Goal: Task Accomplishment & Management: Complete application form

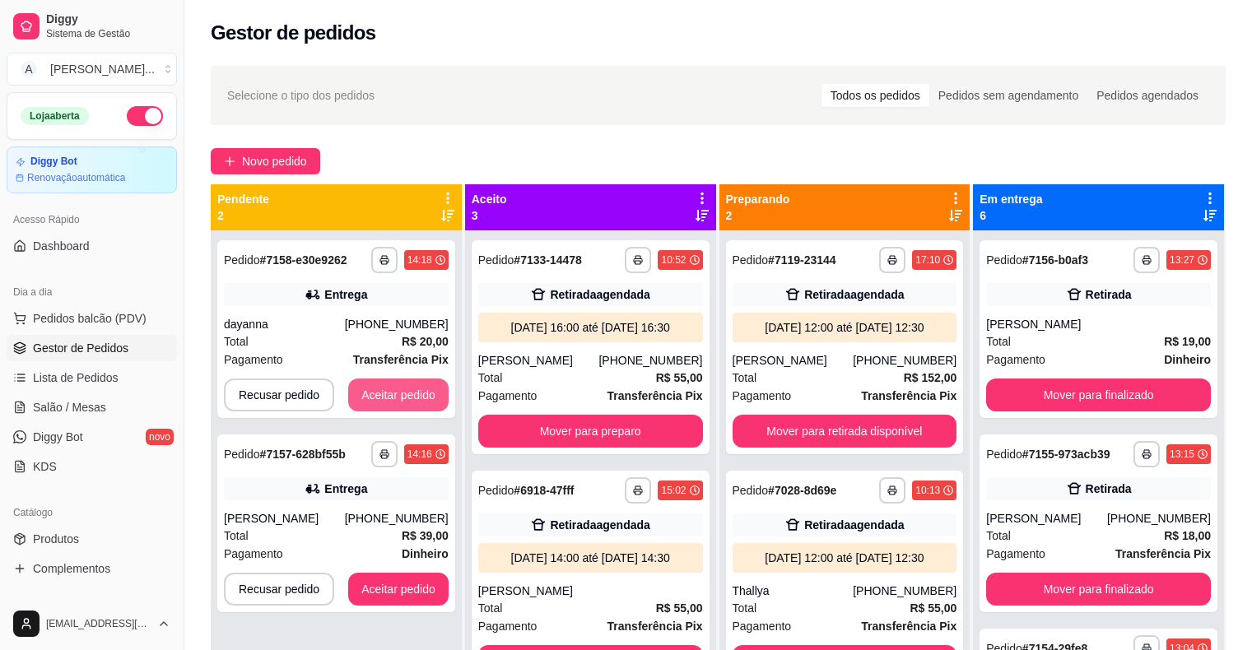
click at [421, 399] on button "Aceitar pedido" at bounding box center [398, 395] width 100 height 33
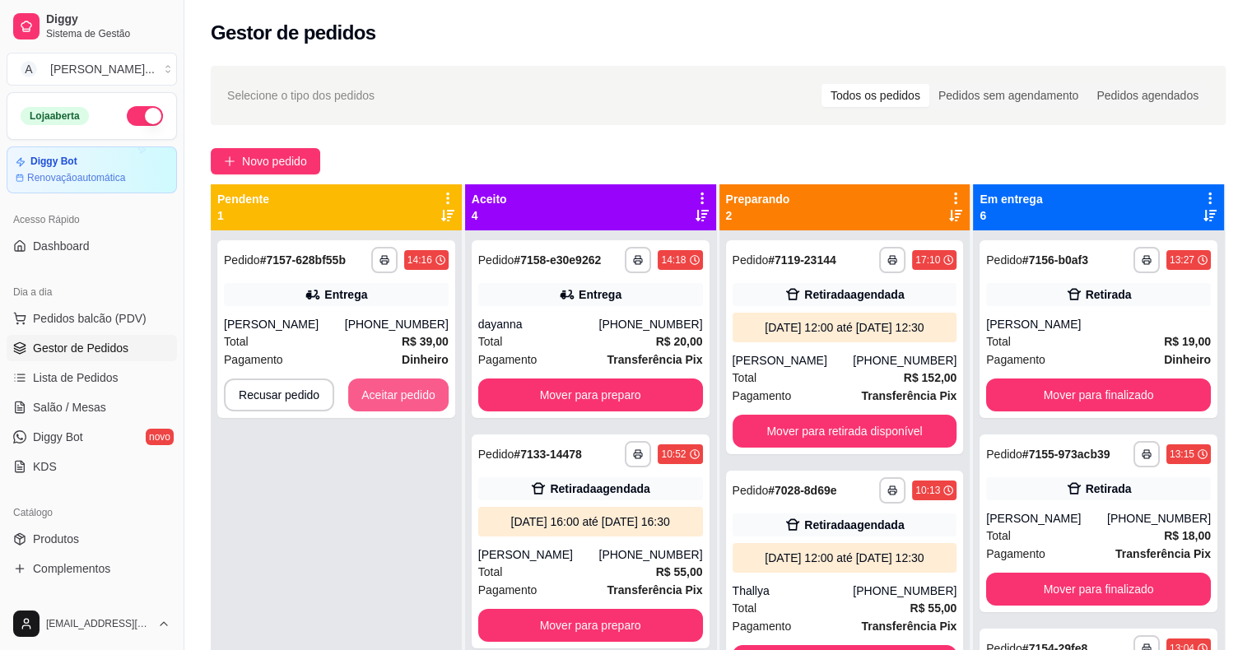
click at [421, 399] on button "Aceitar pedido" at bounding box center [398, 395] width 100 height 33
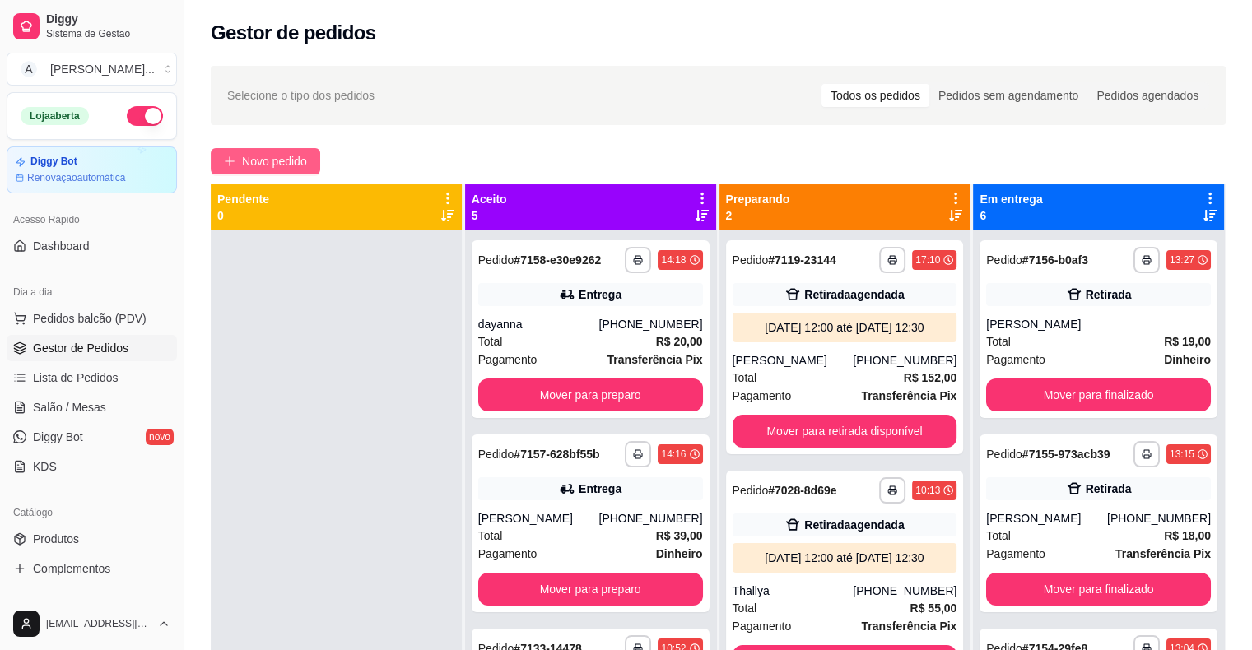
click at [243, 169] on span "Novo pedido" at bounding box center [274, 161] width 65 height 18
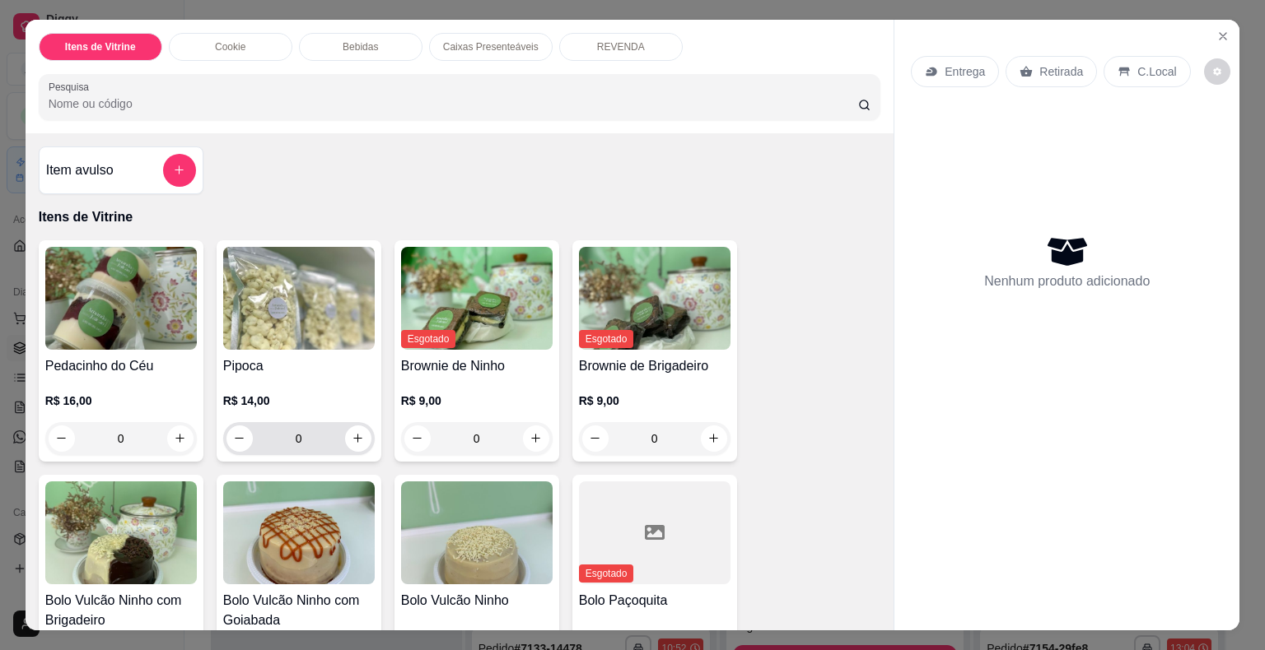
click at [362, 441] on div "0" at bounding box center [298, 438] width 145 height 33
click at [352, 432] on icon "increase-product-quantity" at bounding box center [358, 438] width 12 height 12
type input "1"
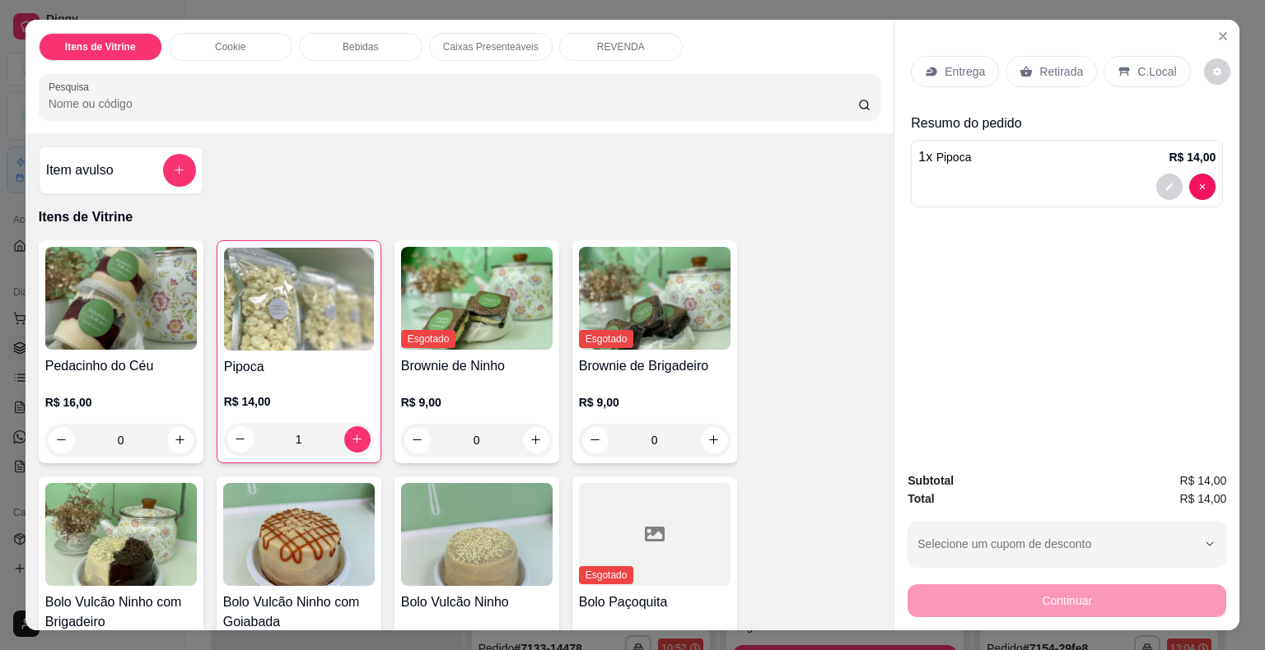
click at [1064, 44] on div "Entrega Retirada C.Local" at bounding box center [1067, 72] width 312 height 58
click at [1063, 63] on p "Retirada" at bounding box center [1061, 71] width 44 height 16
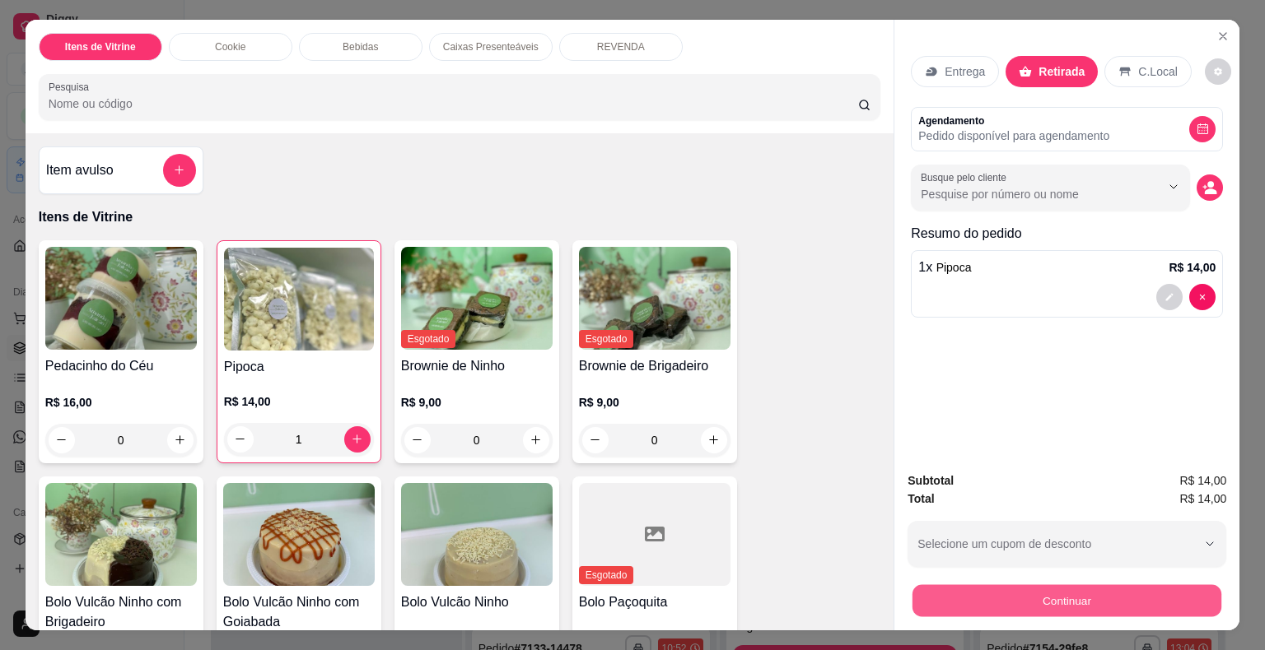
click at [1042, 609] on button "Continuar" at bounding box center [1066, 601] width 309 height 32
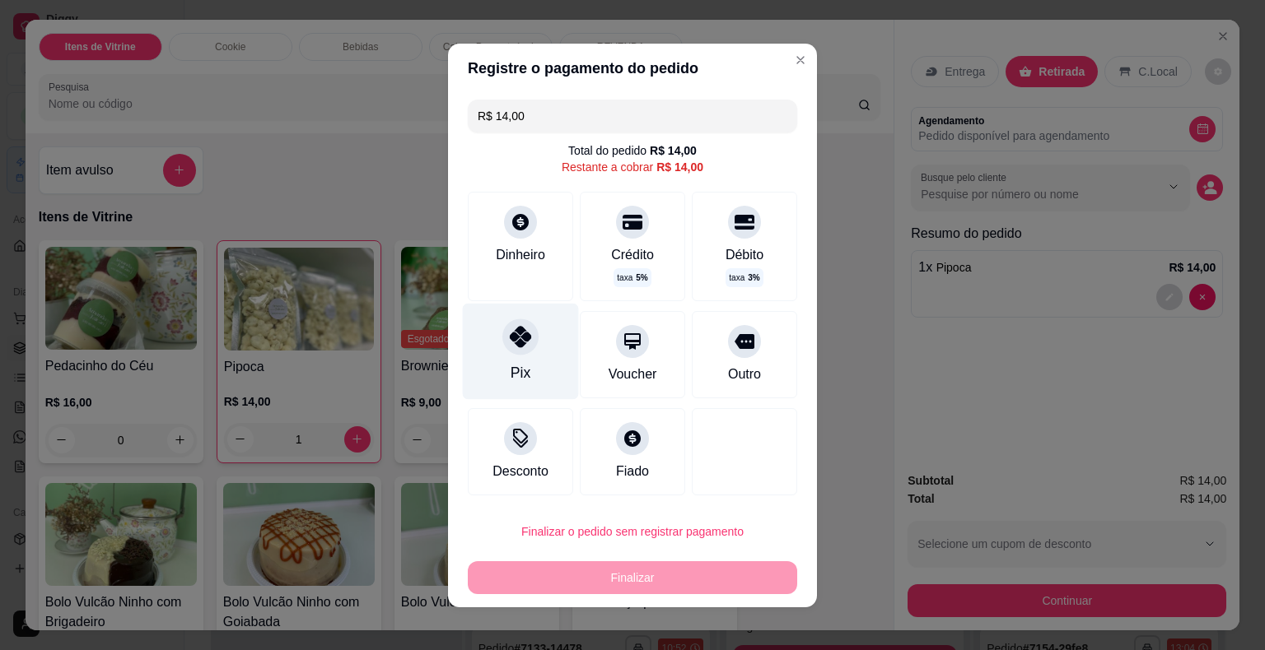
click at [546, 357] on div "Pix" at bounding box center [521, 351] width 116 height 96
type input "R$ 0,00"
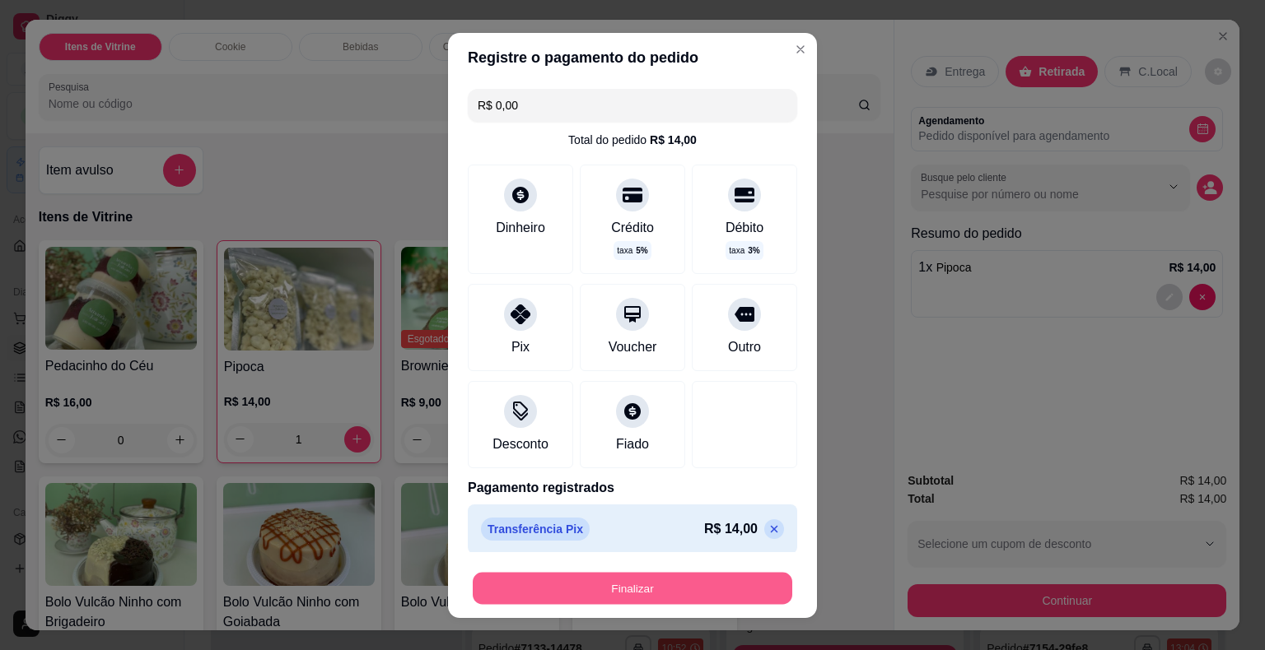
click at [692, 595] on button "Finalizar" at bounding box center [632, 588] width 319 height 32
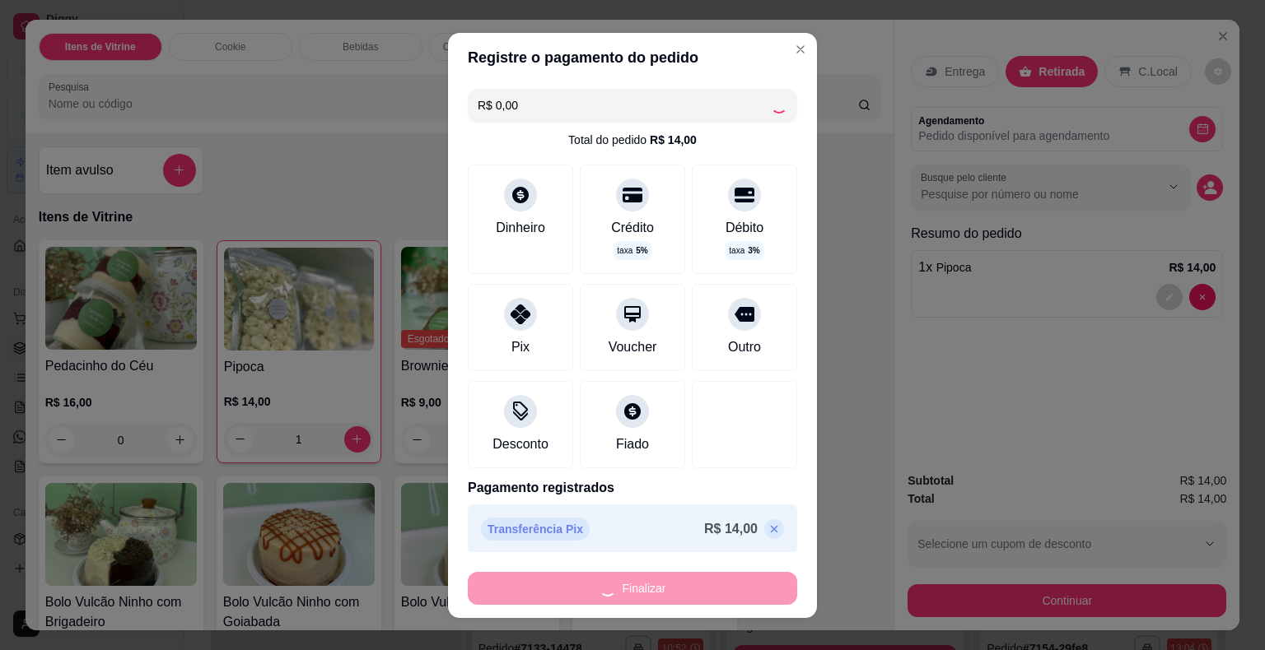
type input "0"
type input "-R$ 14,00"
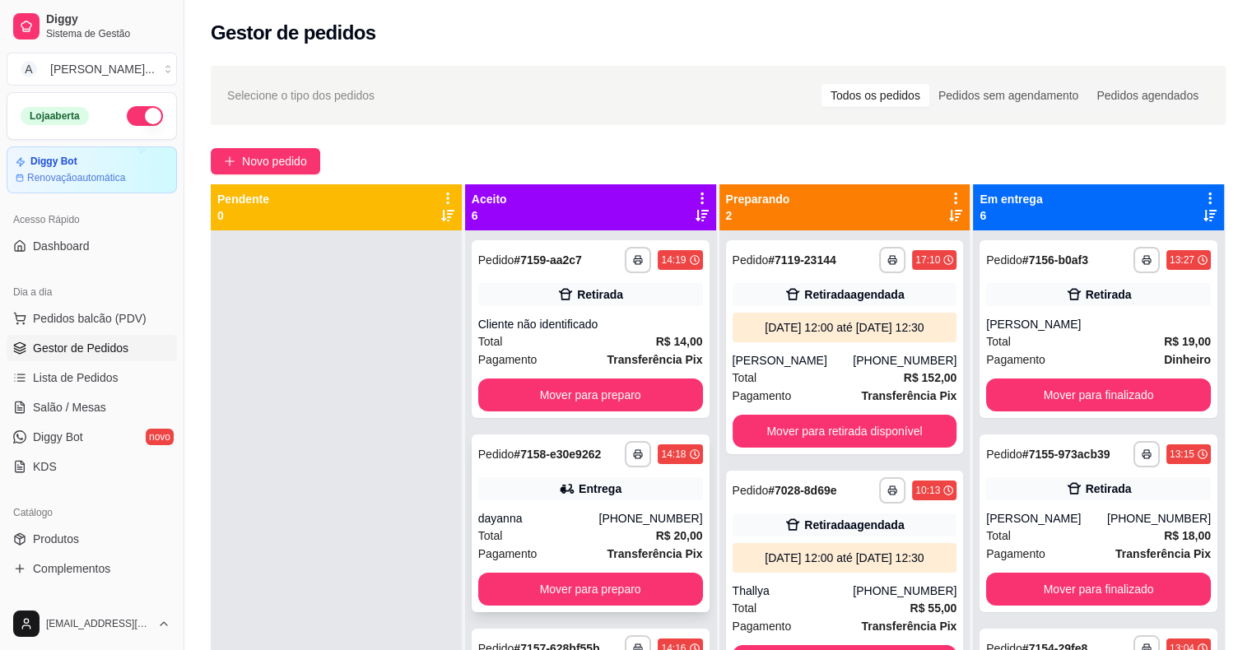
click at [563, 528] on div "Total R$ 20,00" at bounding box center [590, 536] width 225 height 18
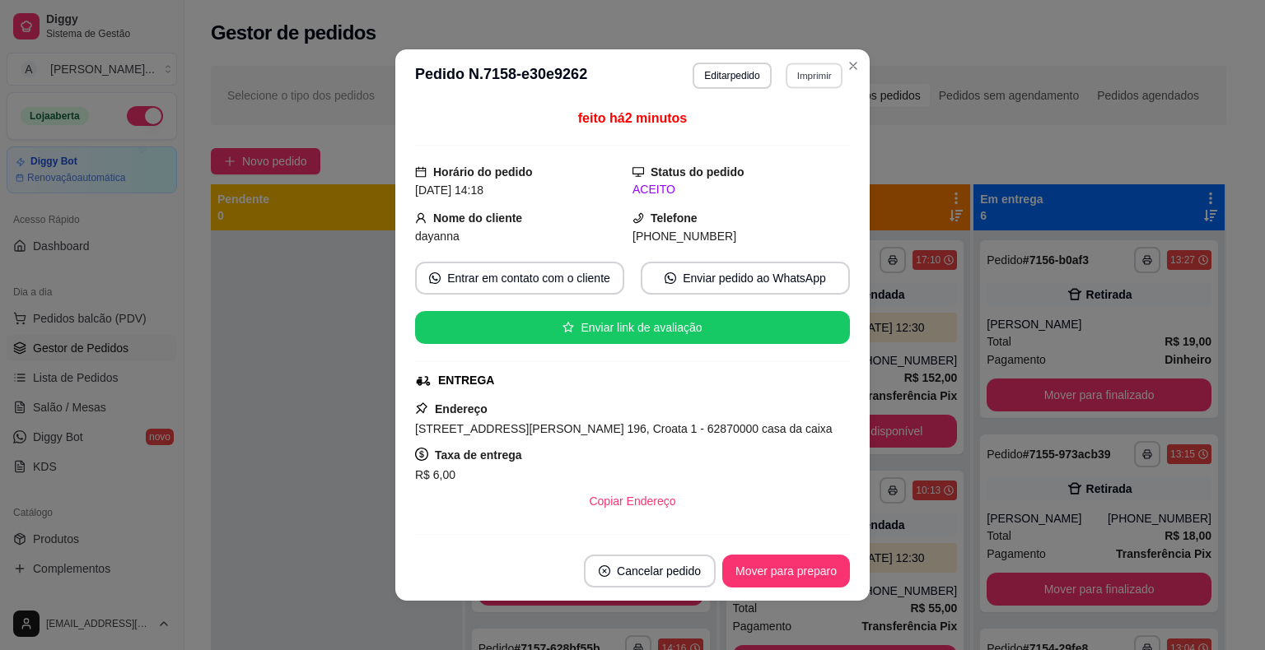
click at [789, 84] on button "Imprimir" at bounding box center [814, 76] width 57 height 26
click at [800, 133] on button "IMPRESSORA" at bounding box center [777, 133] width 115 height 26
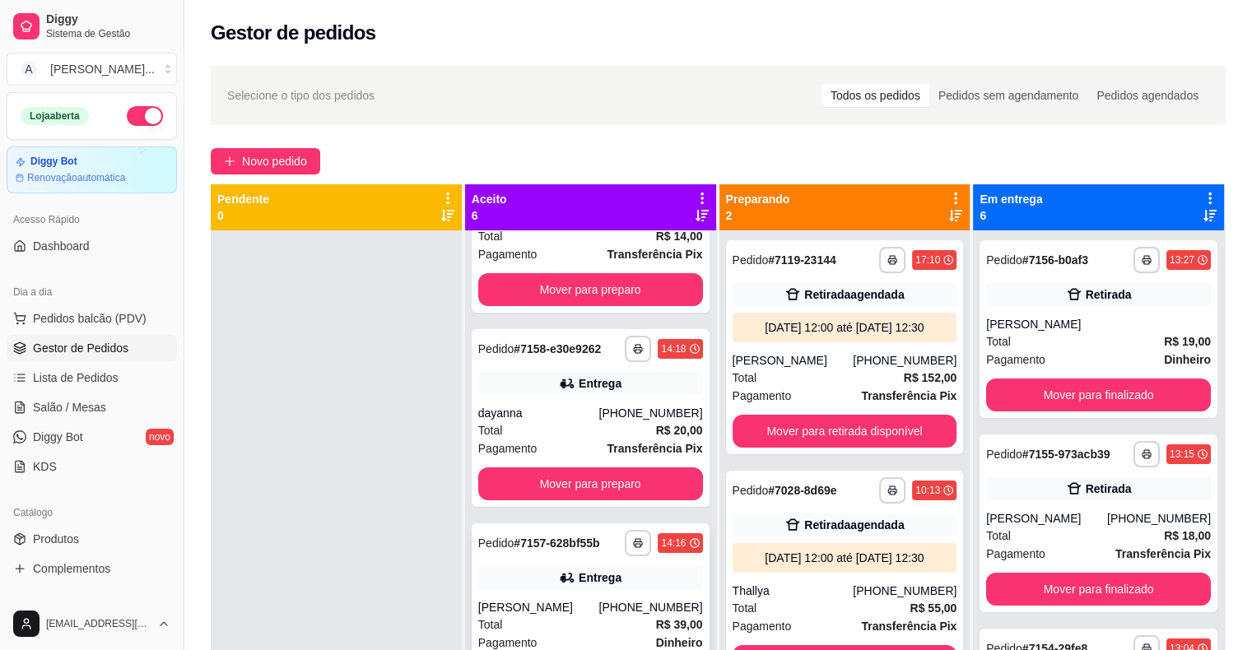
scroll to position [165, 0]
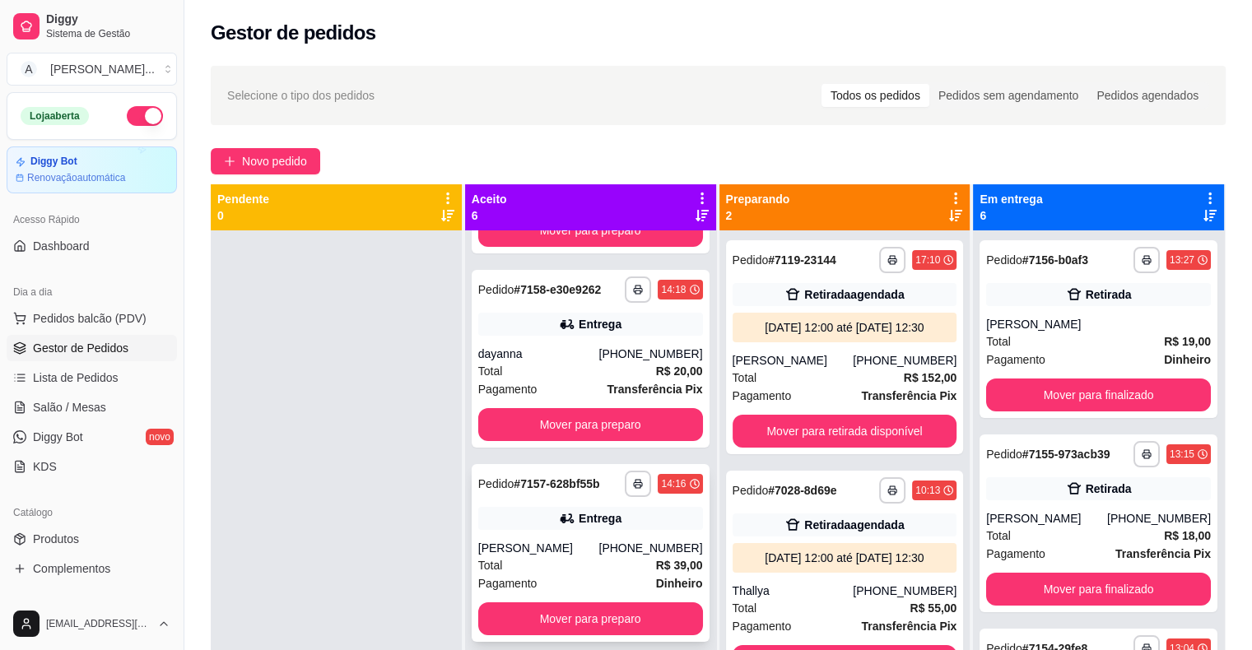
click at [567, 523] on div "Entrega" at bounding box center [590, 518] width 225 height 23
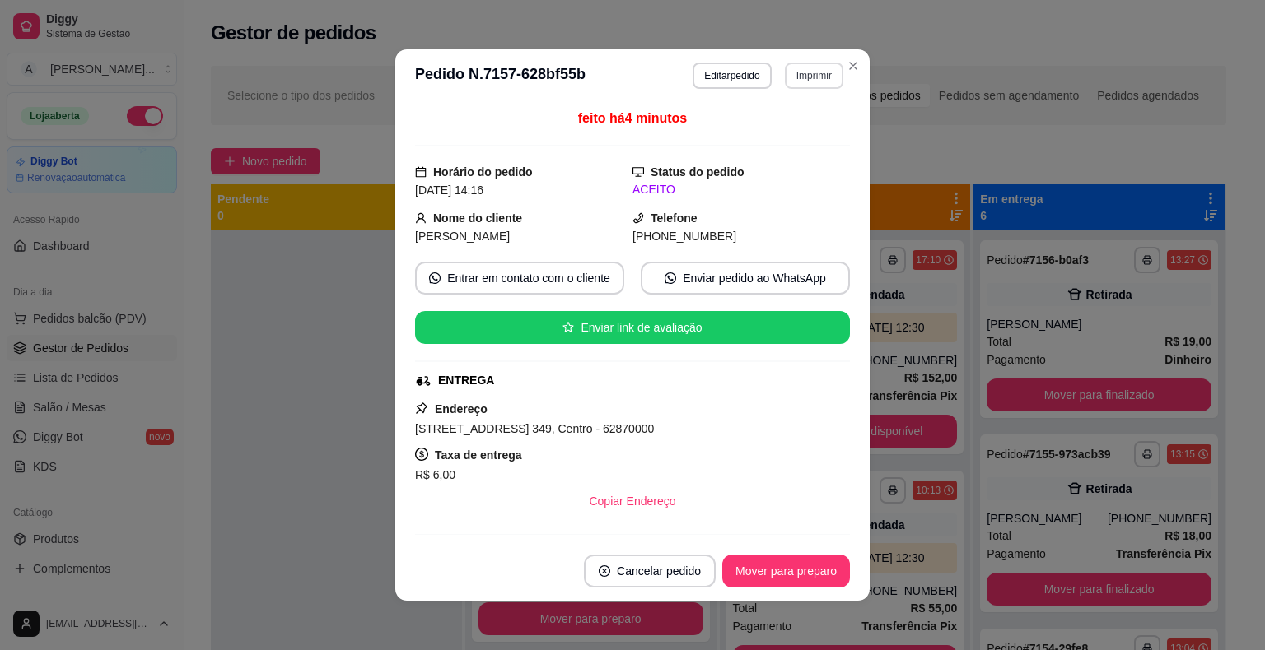
click at [805, 77] on button "Imprimir" at bounding box center [814, 76] width 58 height 26
click at [807, 140] on button "IMPRESSORA" at bounding box center [779, 133] width 119 height 26
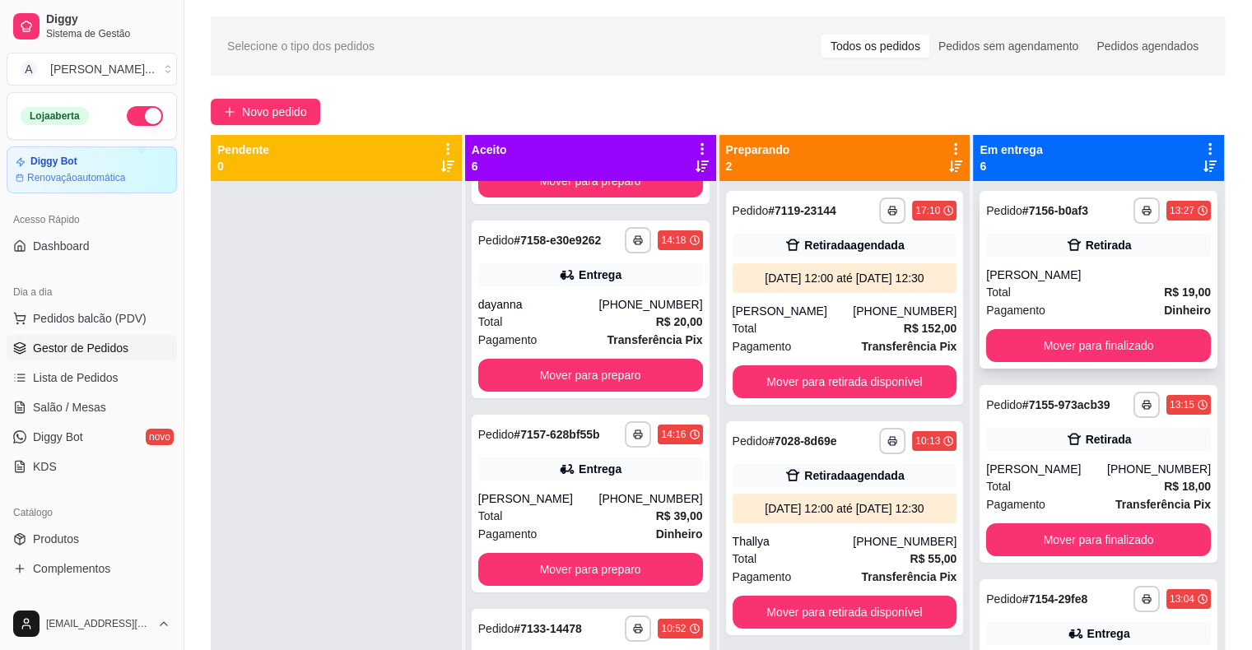
scroll to position [0, 0]
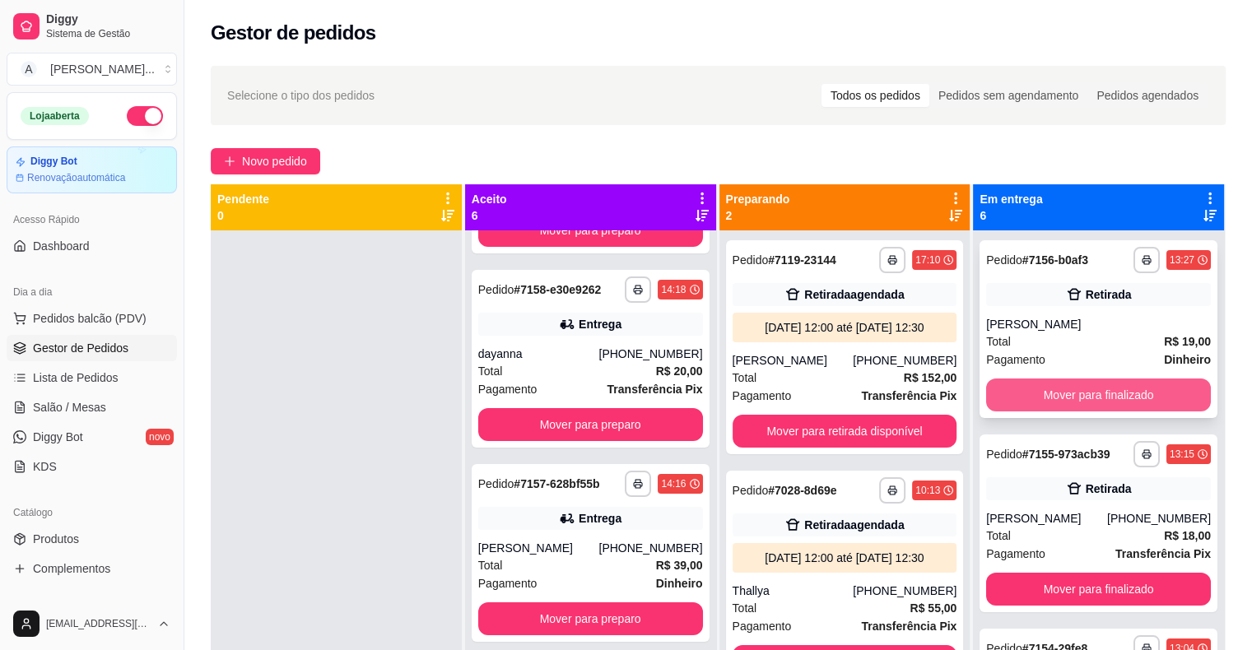
click at [1110, 407] on button "Mover para finalizado" at bounding box center [1098, 395] width 225 height 33
click at [1110, 407] on button "Mover para finalizado" at bounding box center [1099, 396] width 218 height 32
click at [1110, 407] on button "Mover para finalizado" at bounding box center [1098, 395] width 225 height 33
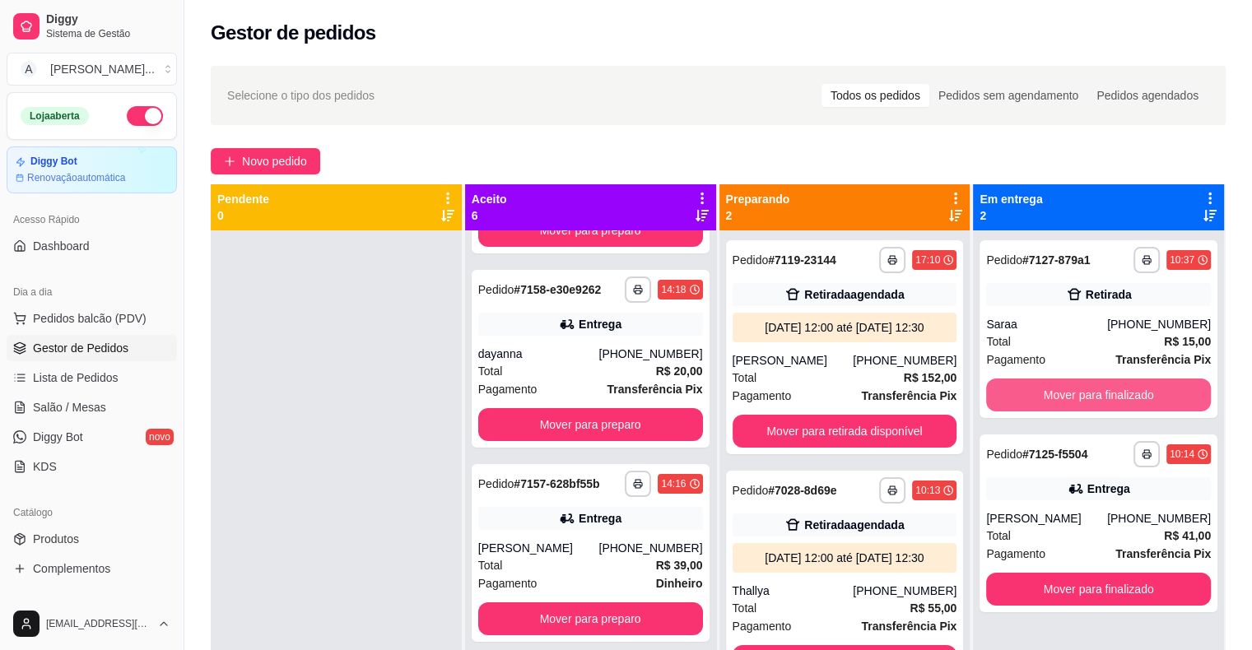
click at [1110, 407] on button "Mover para finalizado" at bounding box center [1098, 395] width 225 height 33
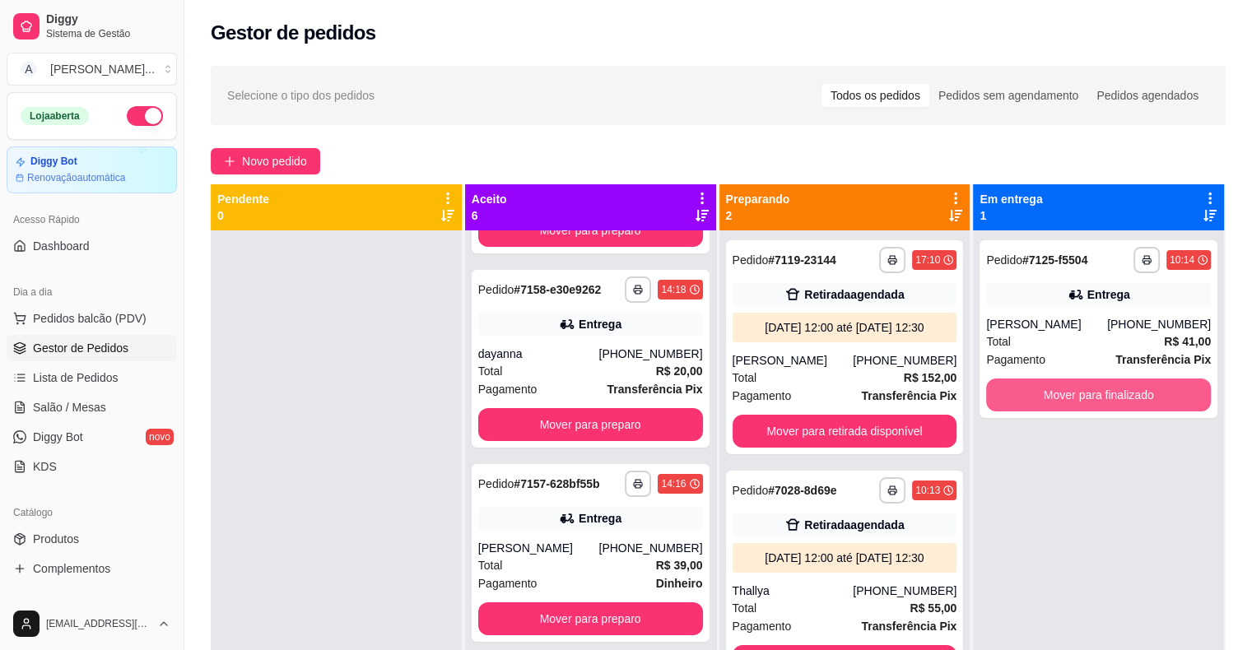
click at [1110, 407] on button "Mover para finalizado" at bounding box center [1098, 395] width 225 height 33
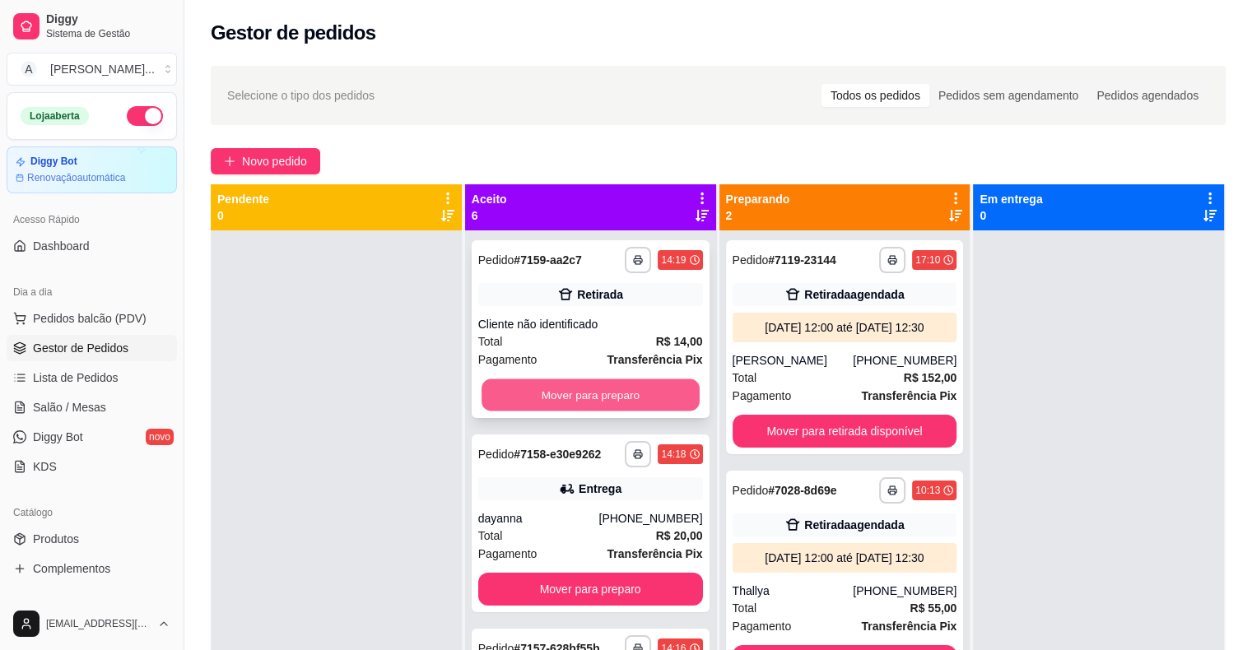
click at [602, 399] on button "Mover para preparo" at bounding box center [591, 396] width 218 height 32
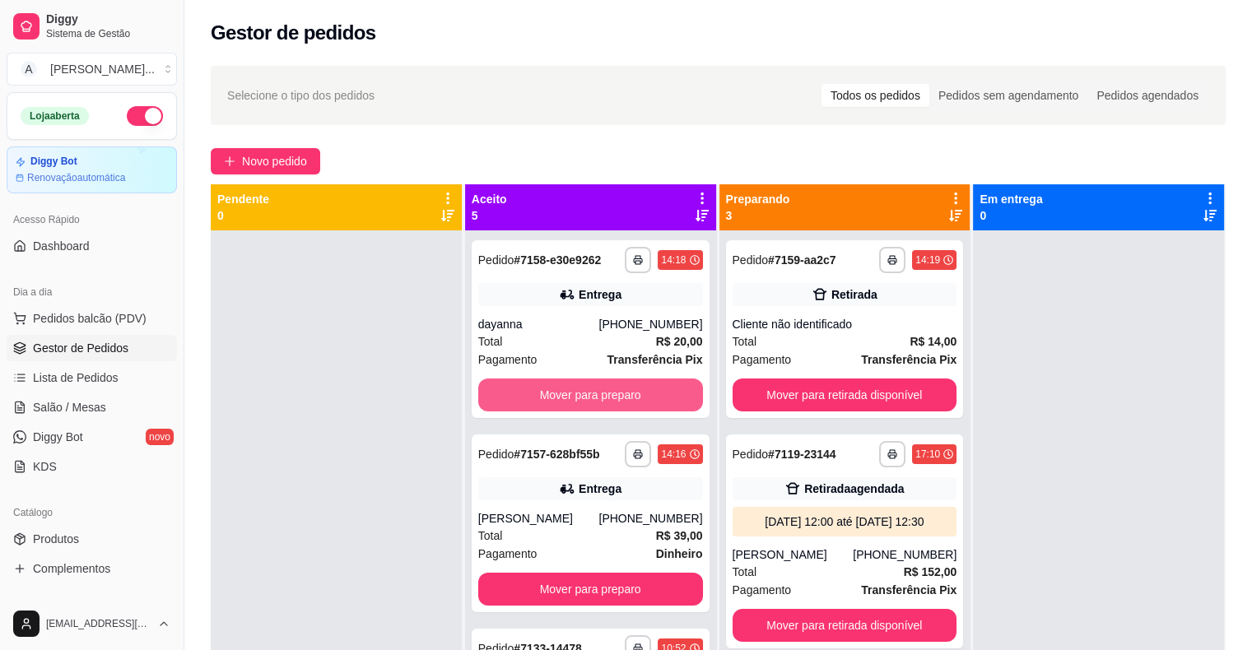
click at [602, 399] on button "Mover para preparo" at bounding box center [590, 395] width 225 height 33
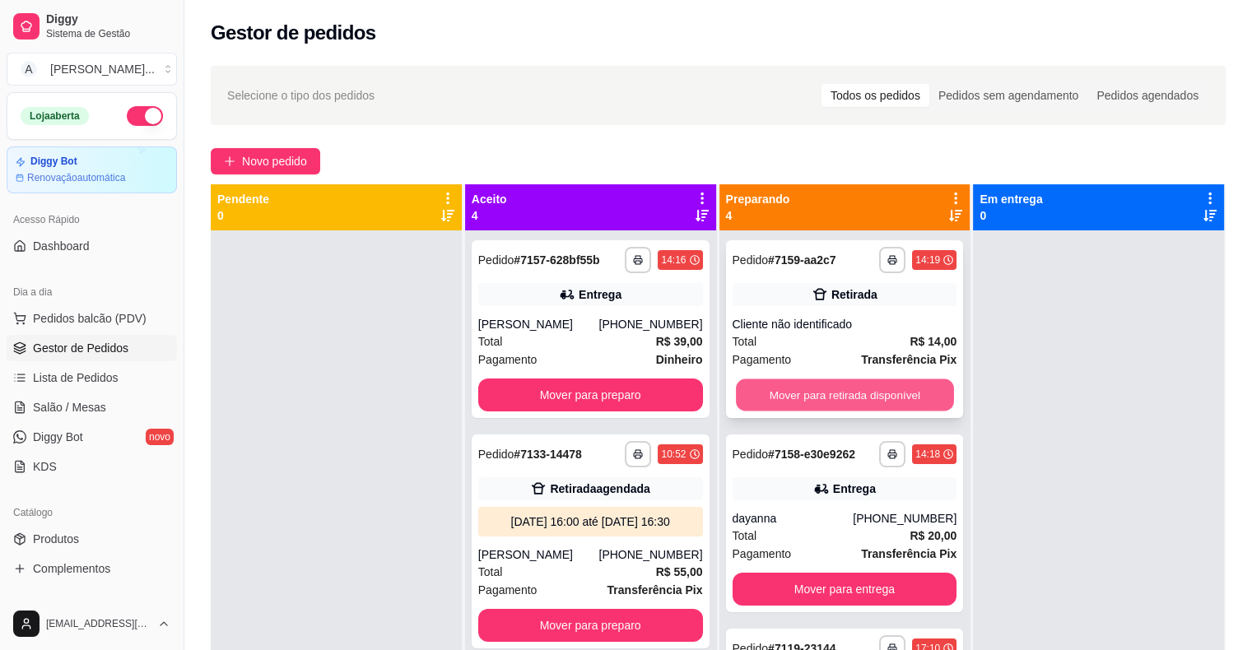
click at [814, 406] on button "Mover para retirada disponível" at bounding box center [845, 396] width 218 height 32
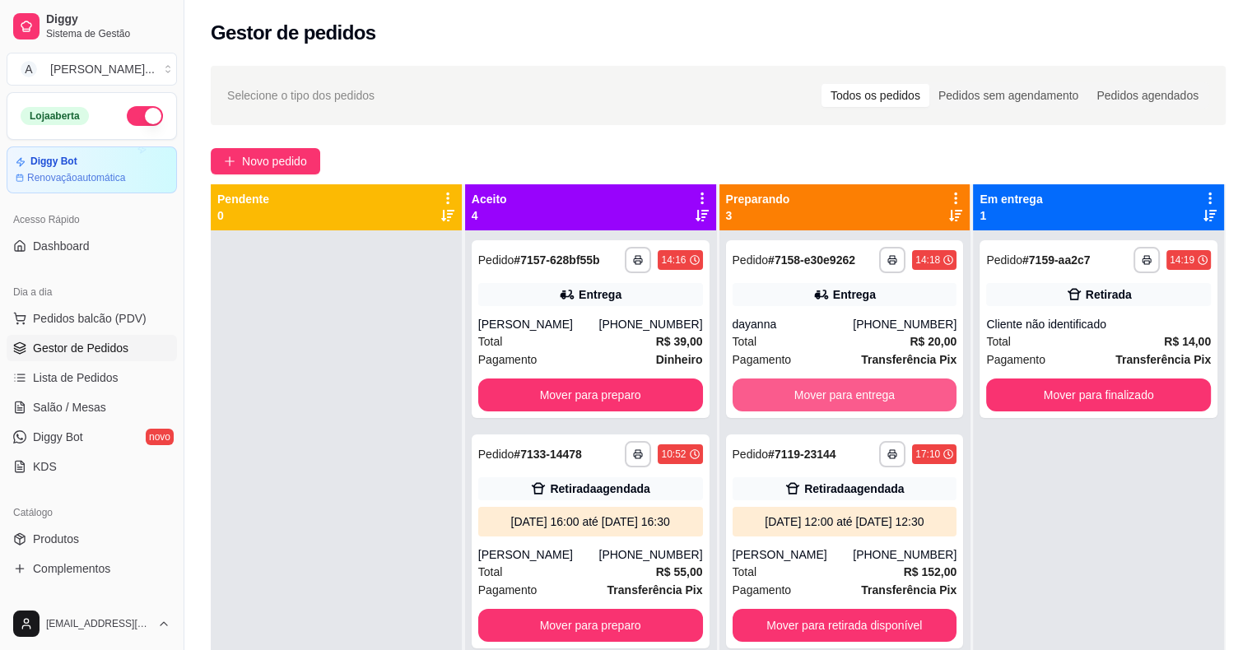
click at [814, 406] on button "Mover para entrega" at bounding box center [845, 395] width 225 height 33
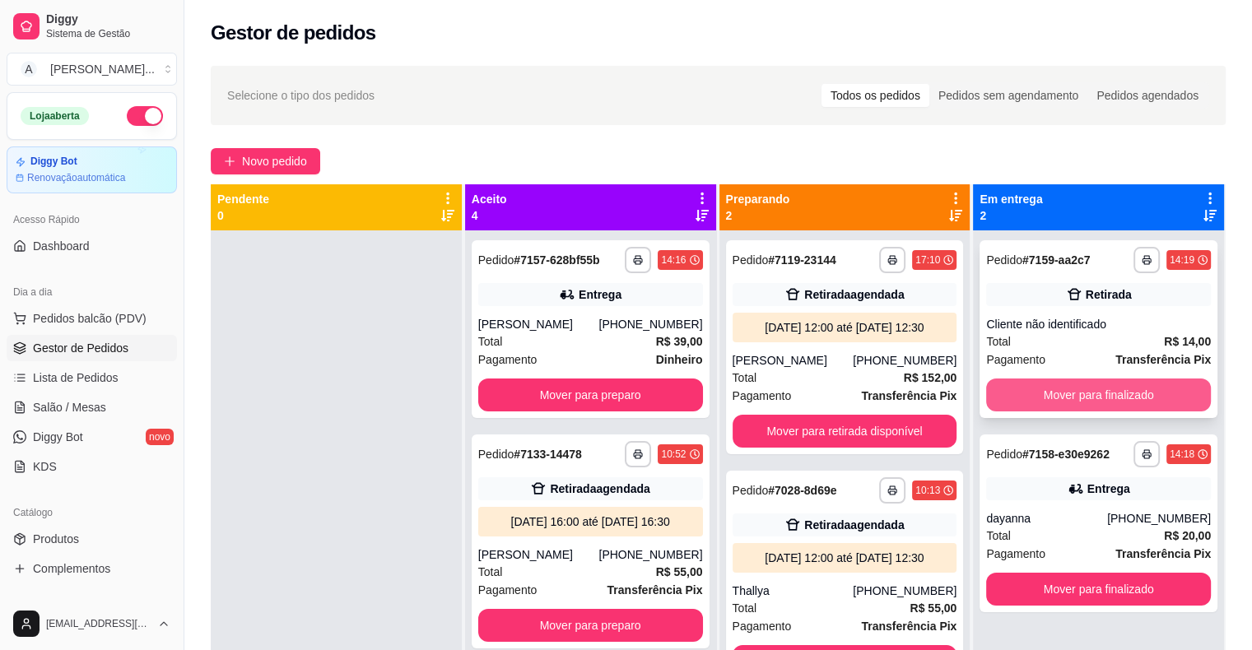
click at [1087, 392] on button "Mover para finalizado" at bounding box center [1098, 395] width 225 height 33
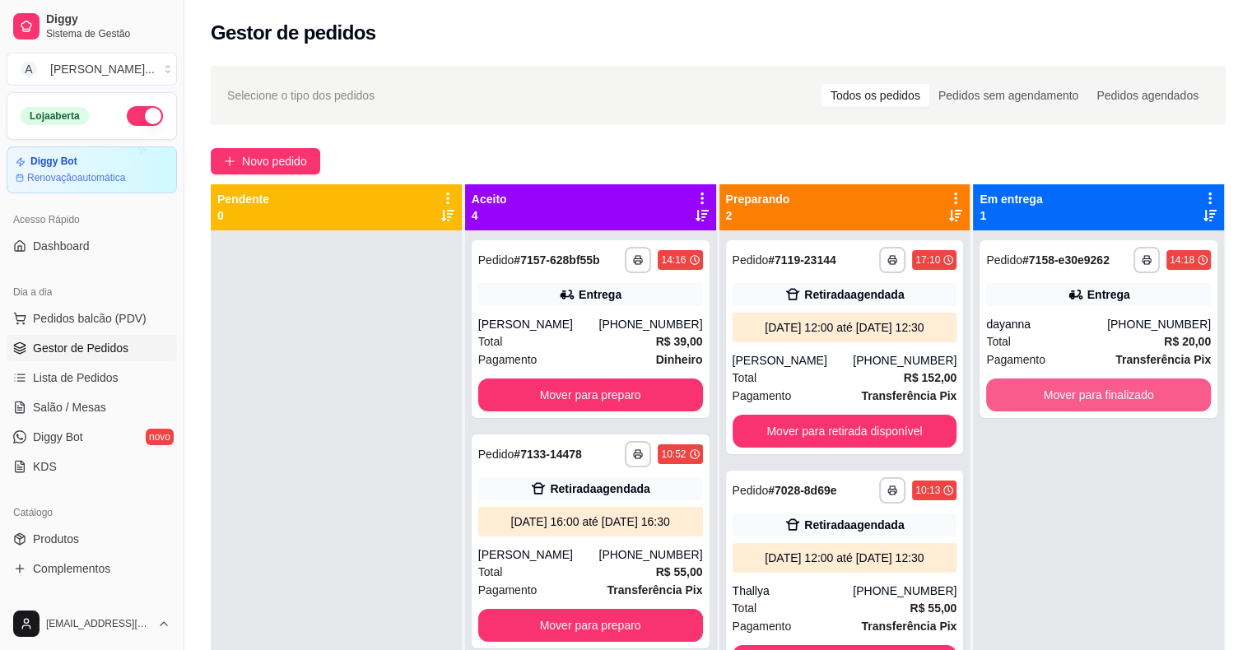
click at [1087, 392] on button "Mover para finalizado" at bounding box center [1098, 395] width 225 height 33
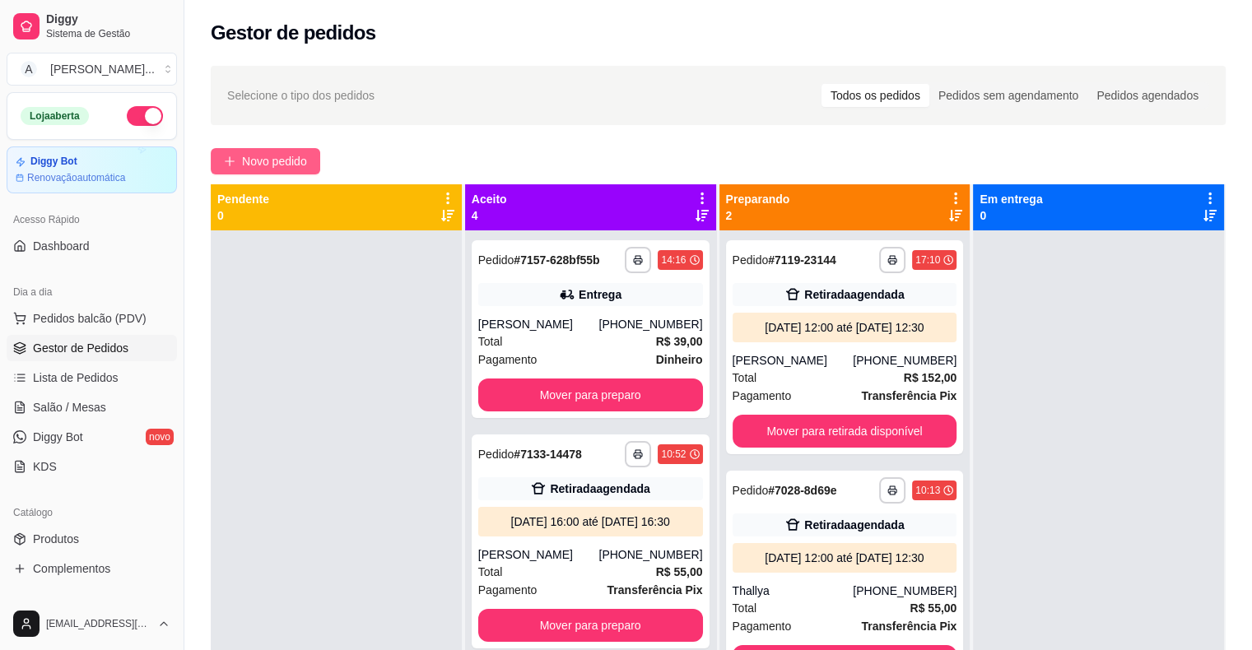
click at [271, 168] on span "Novo pedido" at bounding box center [274, 161] width 65 height 18
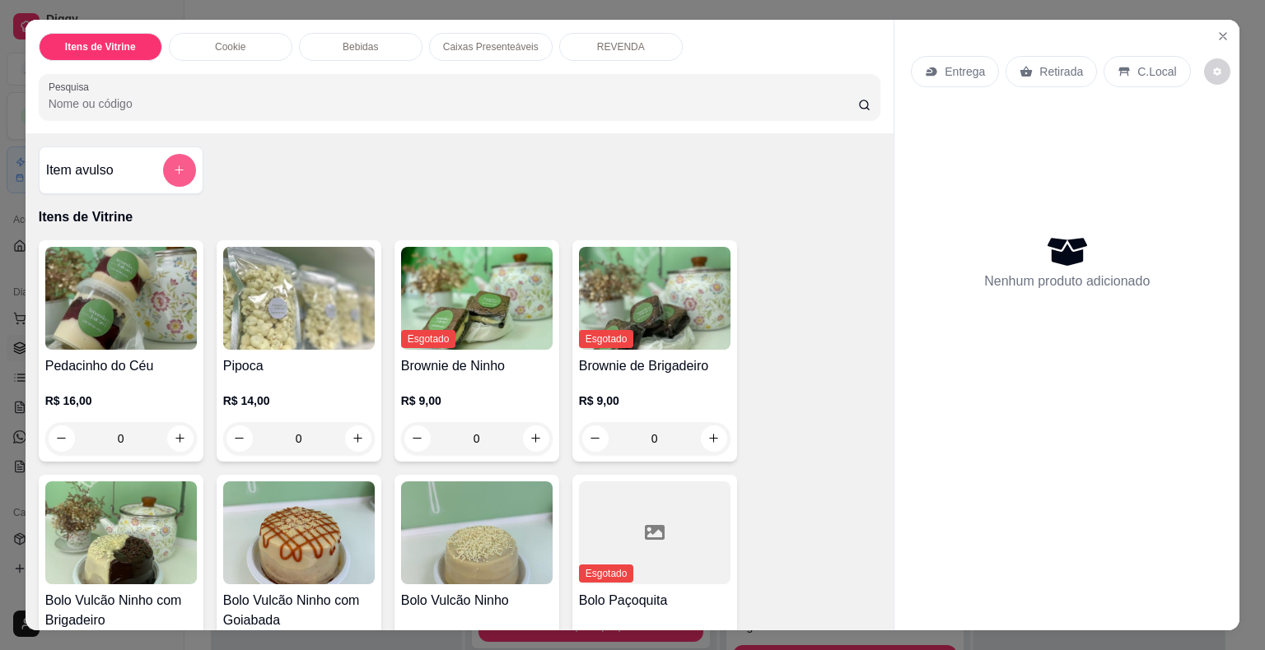
click at [176, 164] on icon "add-separate-item" at bounding box center [179, 170] width 12 height 12
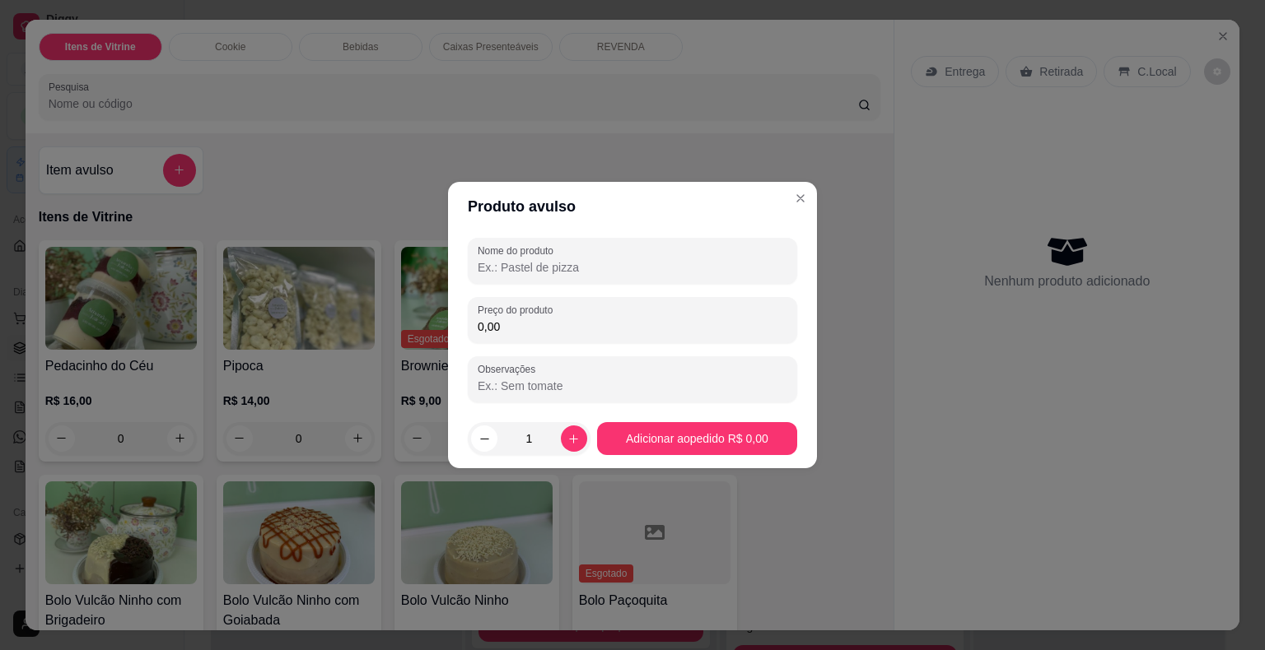
click at [540, 268] on input "Nome do produto" at bounding box center [633, 267] width 310 height 16
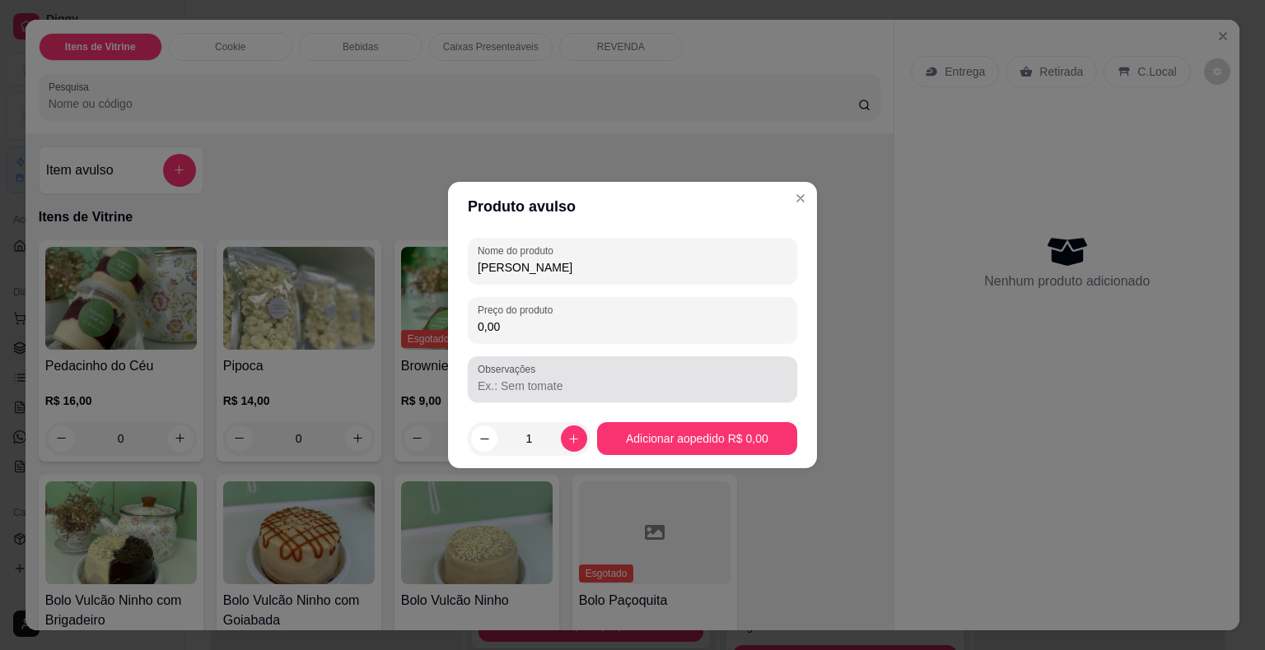
type input "[PERSON_NAME]"
click at [537, 387] on input "Observações" at bounding box center [633, 386] width 310 height 16
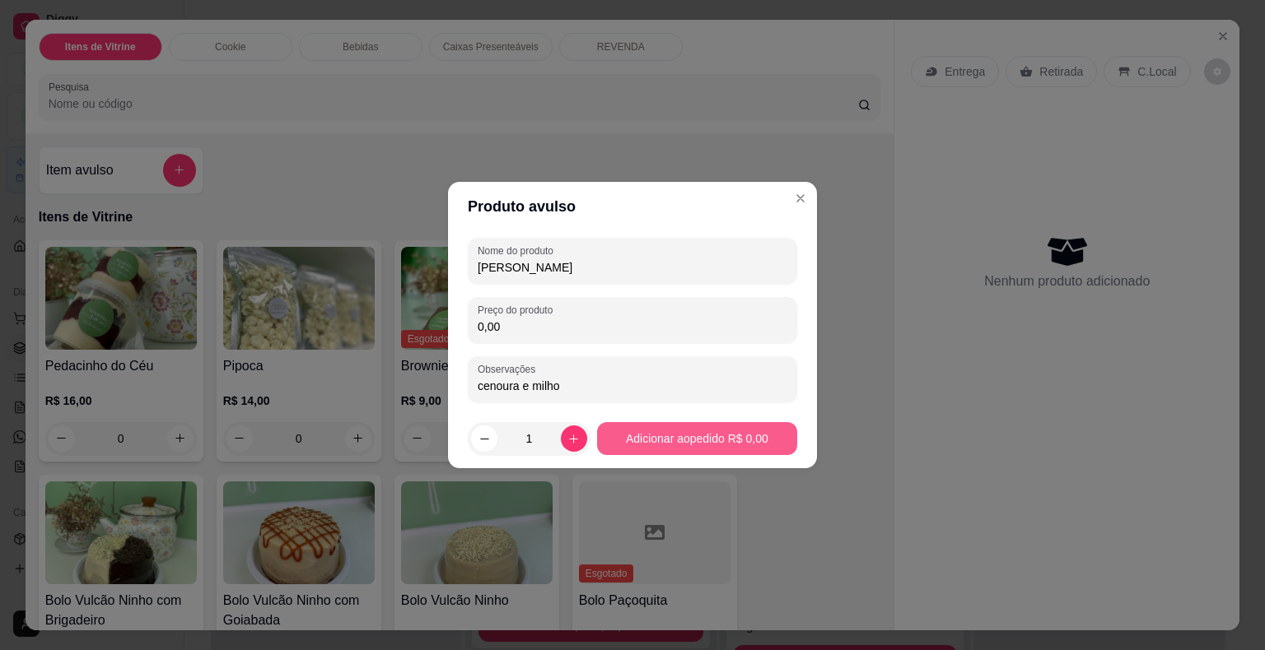
type input "cenoura e milho"
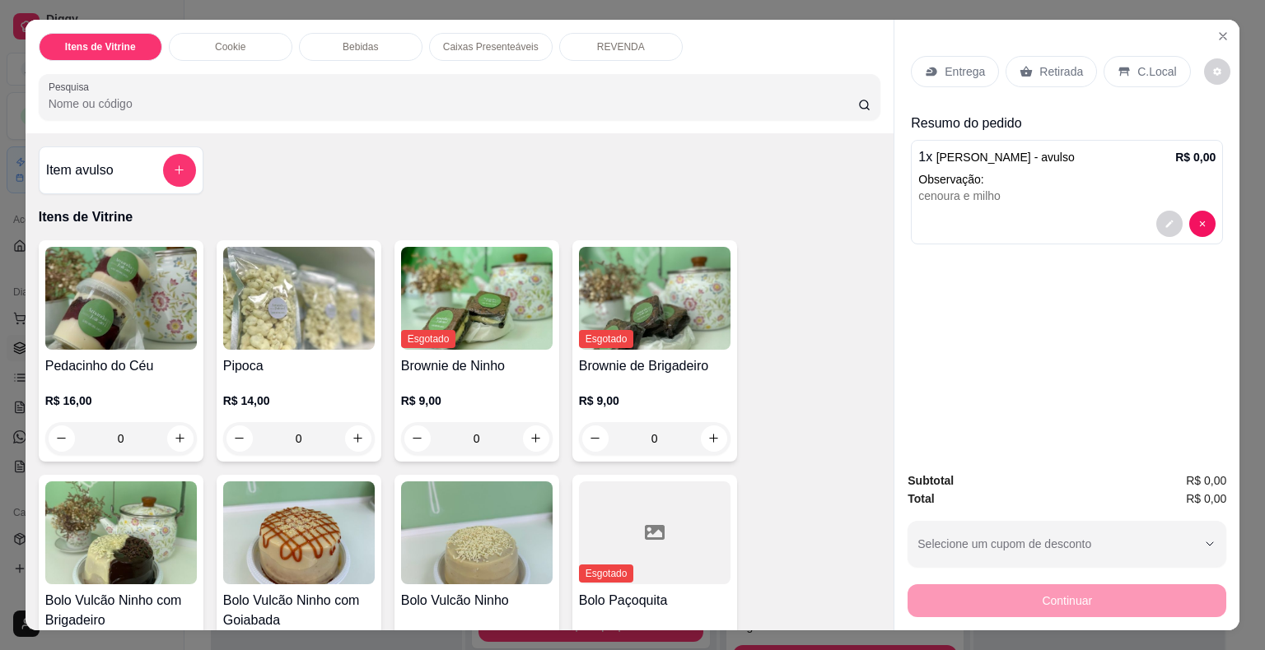
click at [1068, 67] on p "Retirada" at bounding box center [1061, 71] width 44 height 16
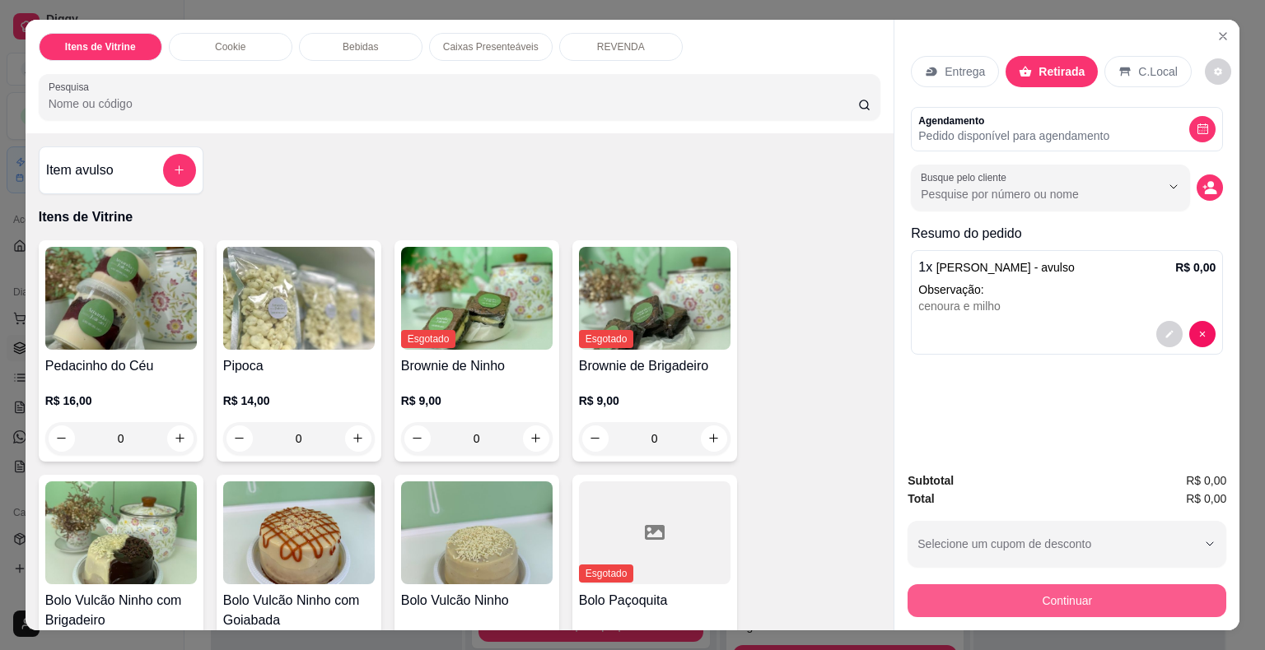
click at [1135, 593] on button "Continuar" at bounding box center [1066, 601] width 319 height 33
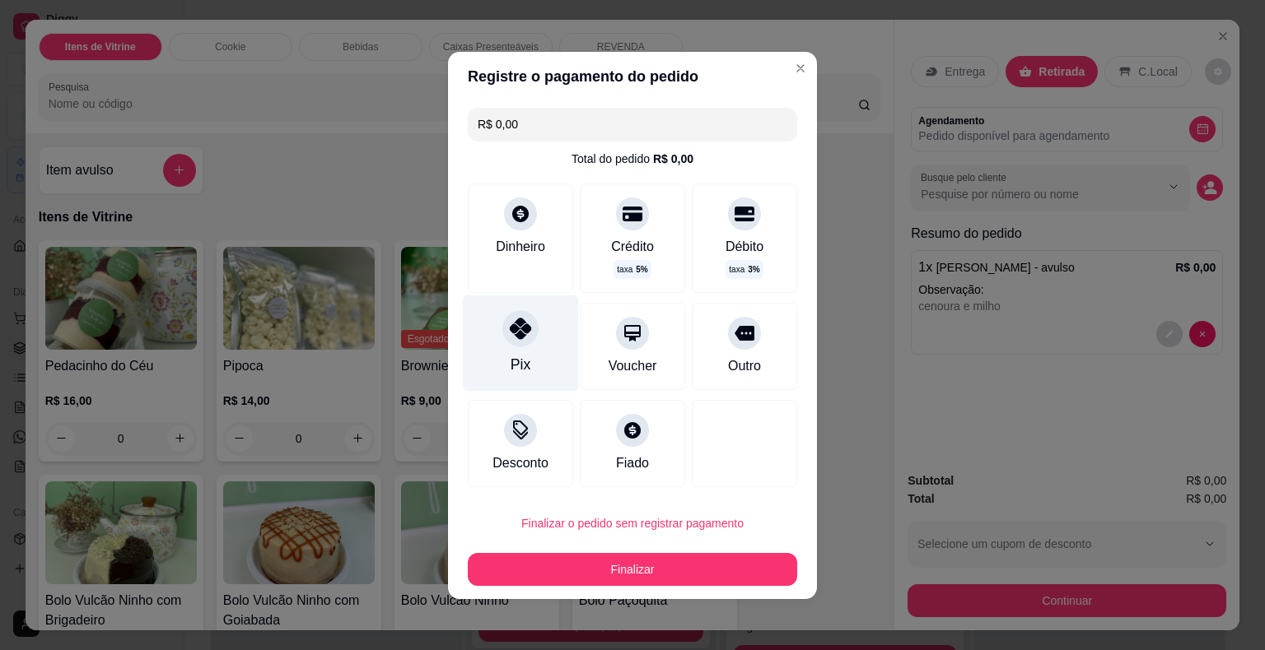
click at [524, 343] on div "Pix" at bounding box center [521, 343] width 116 height 96
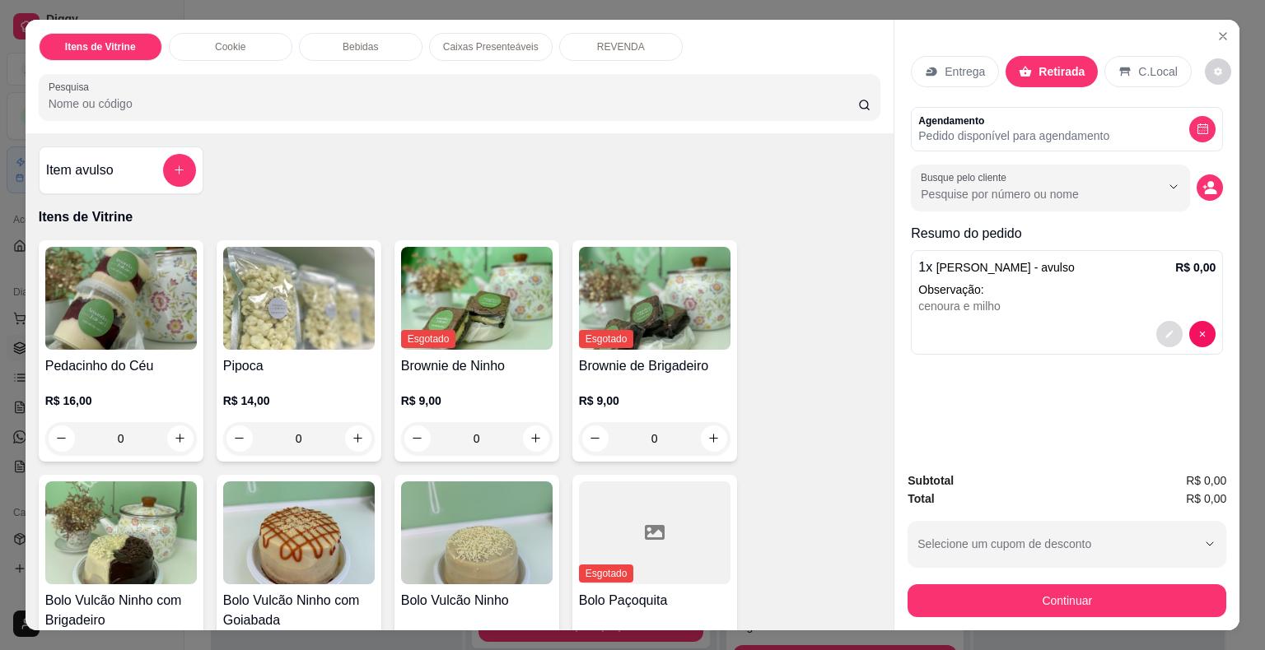
click at [1168, 331] on button "decrease-product-quantity" at bounding box center [1169, 334] width 26 height 26
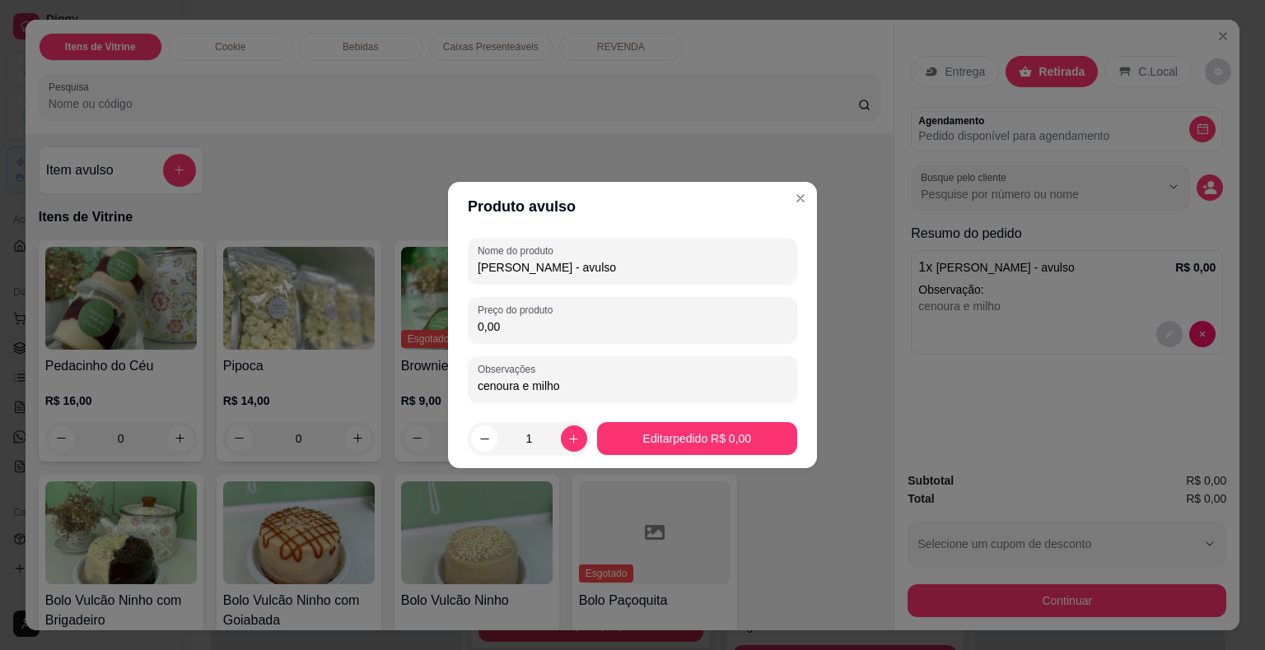
drag, startPoint x: 461, startPoint y: 329, endPoint x: 208, endPoint y: 333, distance: 252.8
click at [210, 333] on div "Produto avulso Nome do produto frango levinho - avulso Preço do produto 0,00 Ob…" at bounding box center [632, 325] width 1265 height 650
type input "35,00"
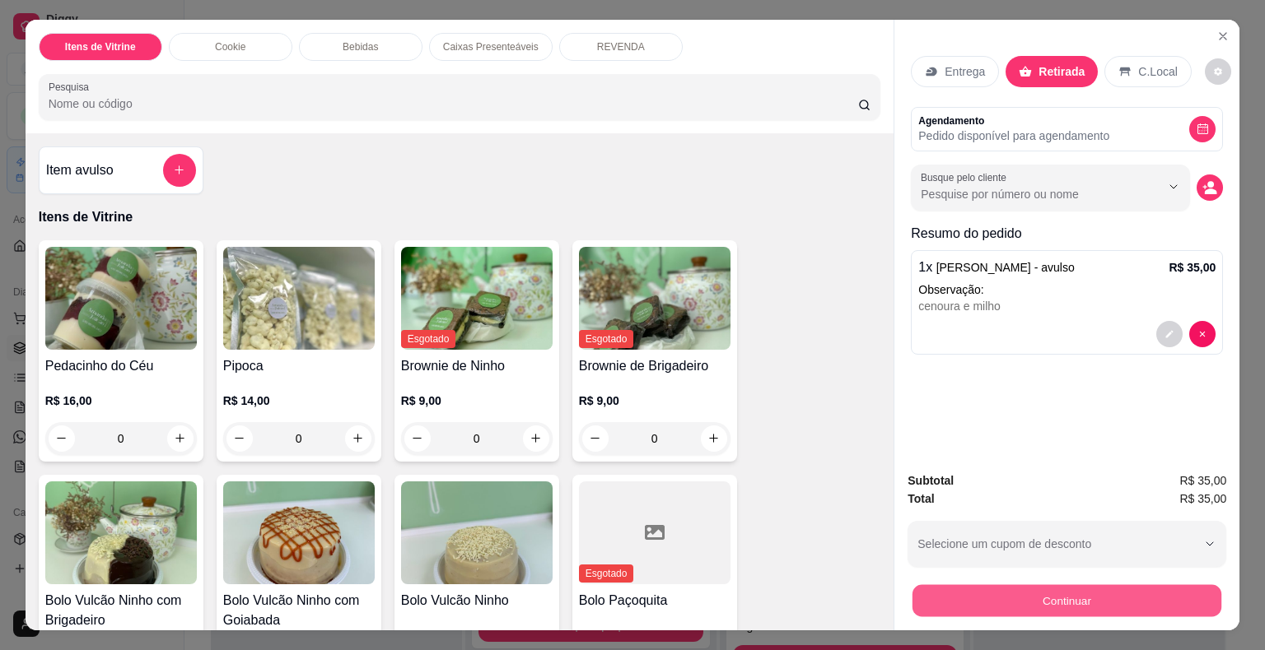
click at [1082, 591] on button "Continuar" at bounding box center [1066, 601] width 309 height 32
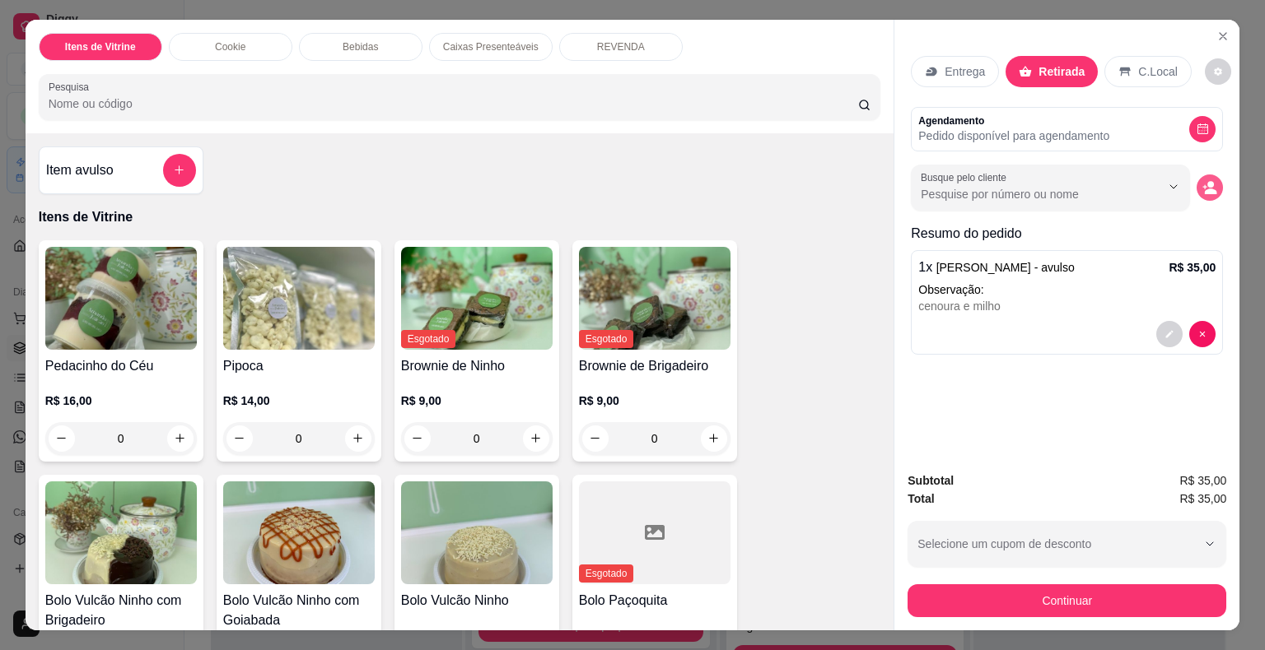
click at [1210, 187] on icon "decrease-product-quantity" at bounding box center [1209, 187] width 15 height 15
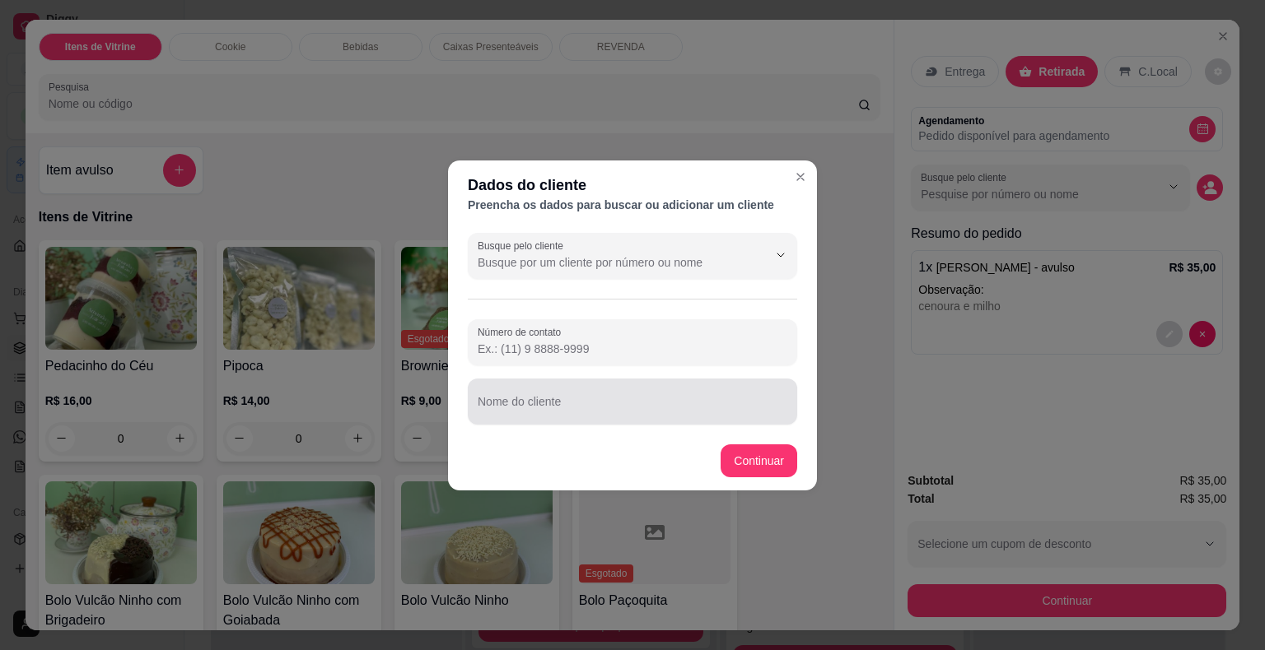
click at [649, 412] on input "Nome do cliente" at bounding box center [633, 408] width 310 height 16
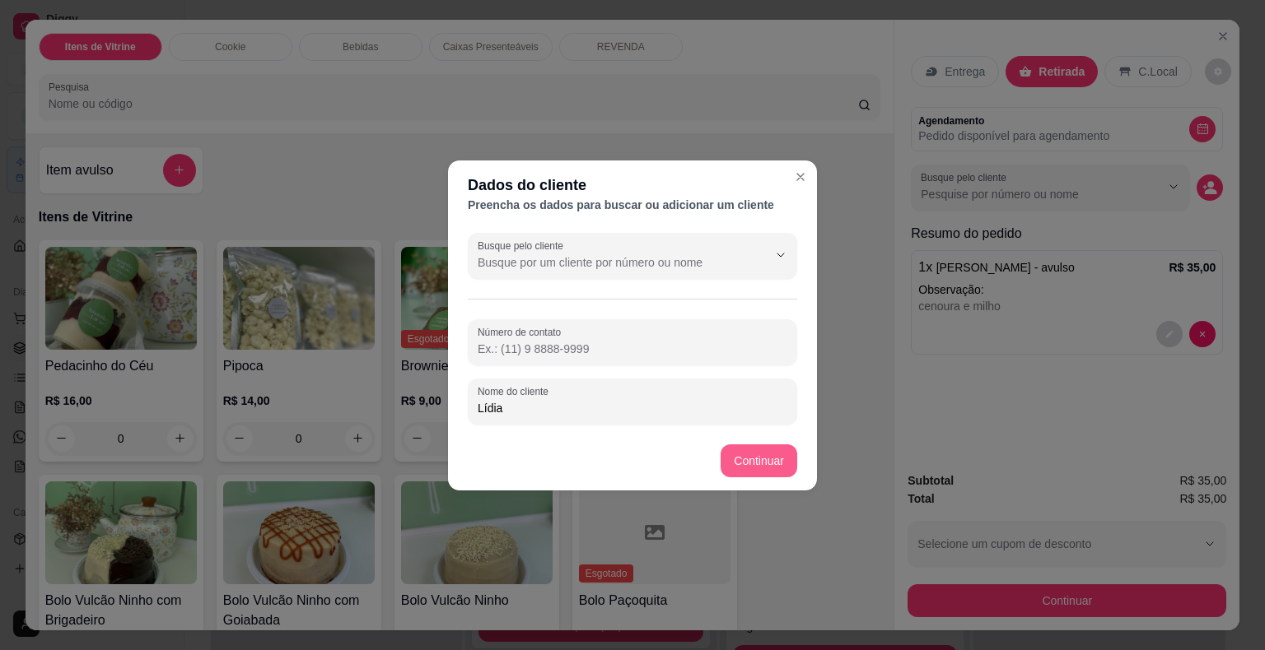
type input "Lídia"
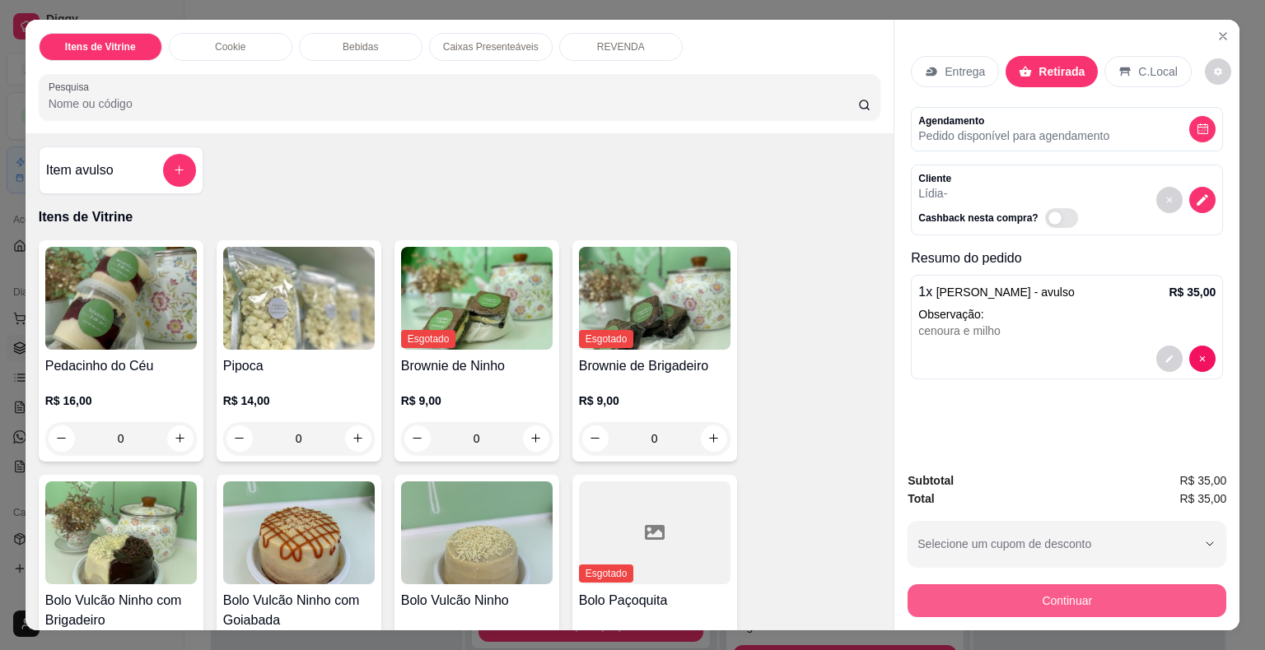
click at [964, 590] on button "Continuar" at bounding box center [1066, 601] width 319 height 33
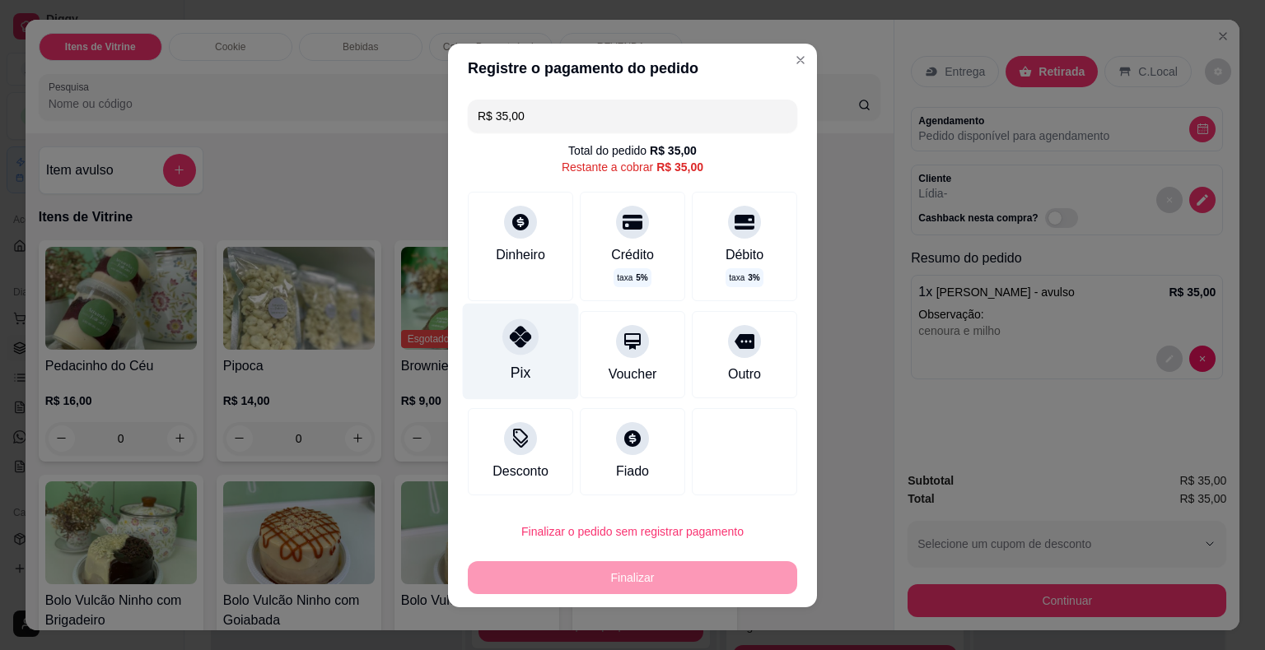
click at [525, 368] on div "Pix" at bounding box center [521, 351] width 116 height 96
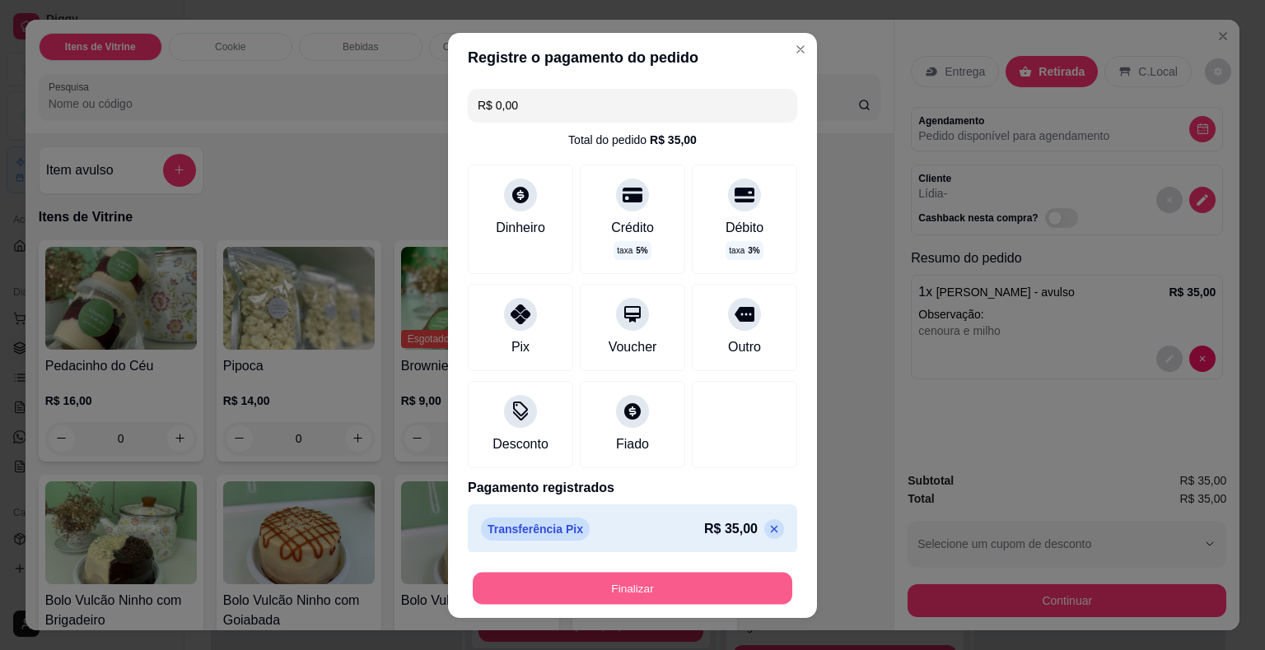
click at [660, 581] on button "Finalizar" at bounding box center [632, 588] width 319 height 32
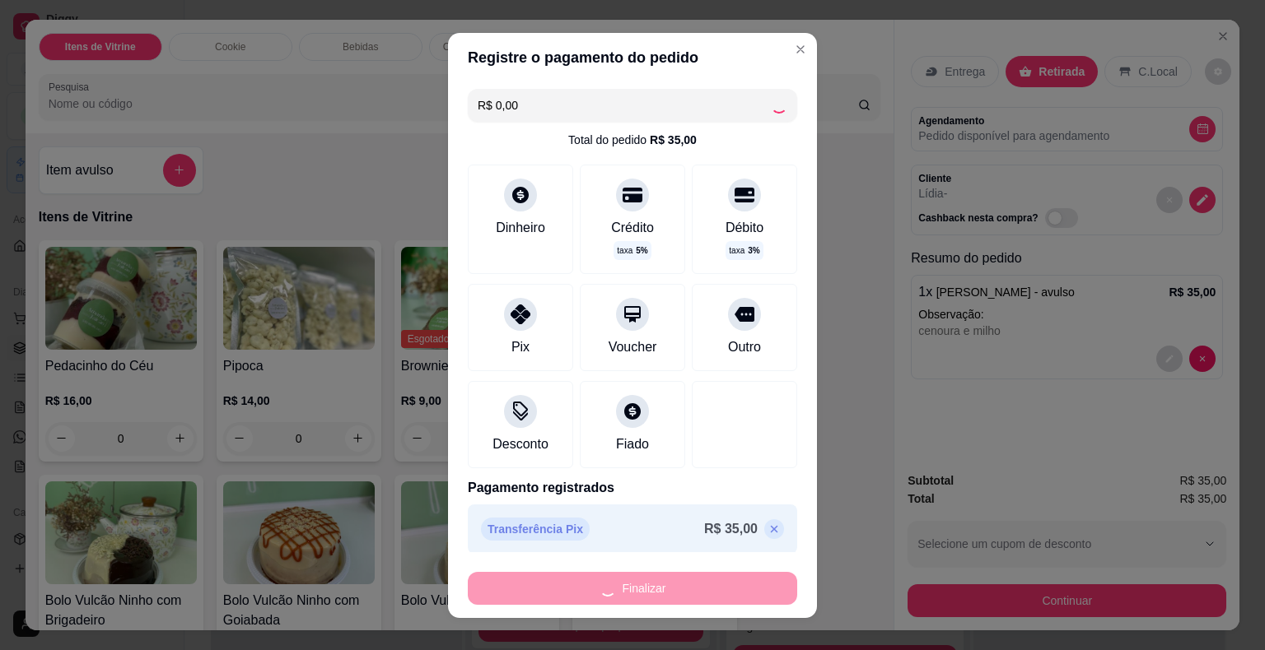
type input "-R$ 35,00"
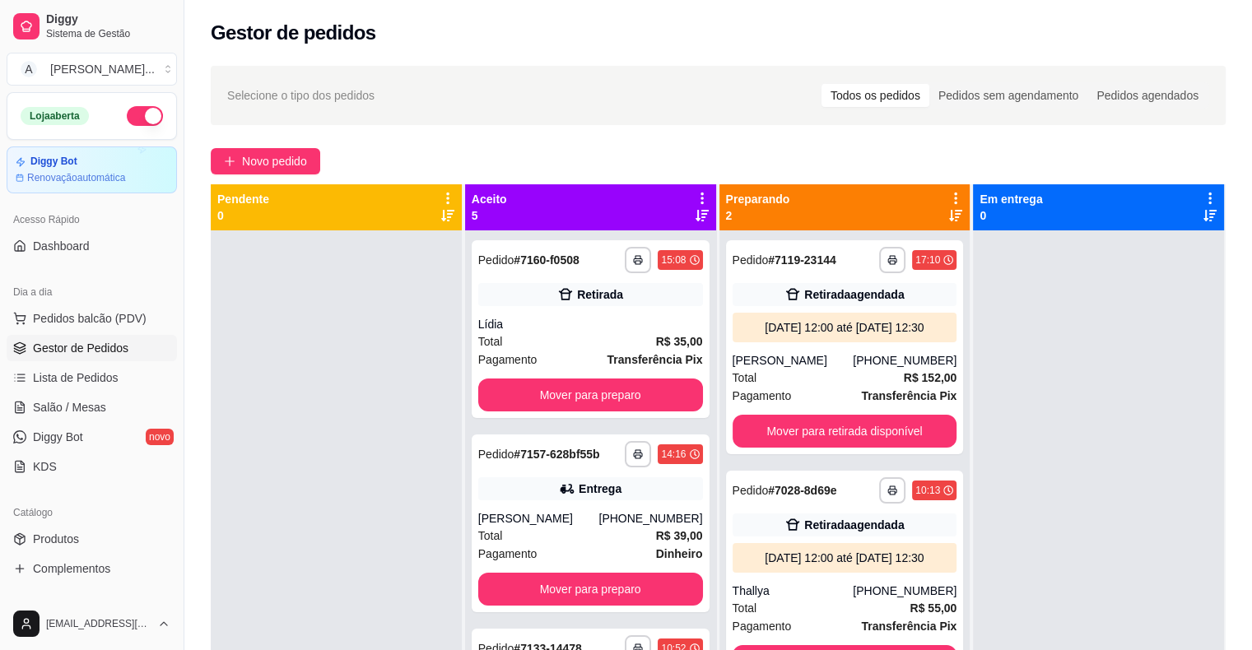
click at [352, 327] on div at bounding box center [336, 556] width 251 height 650
